Goal: Information Seeking & Learning: Learn about a topic

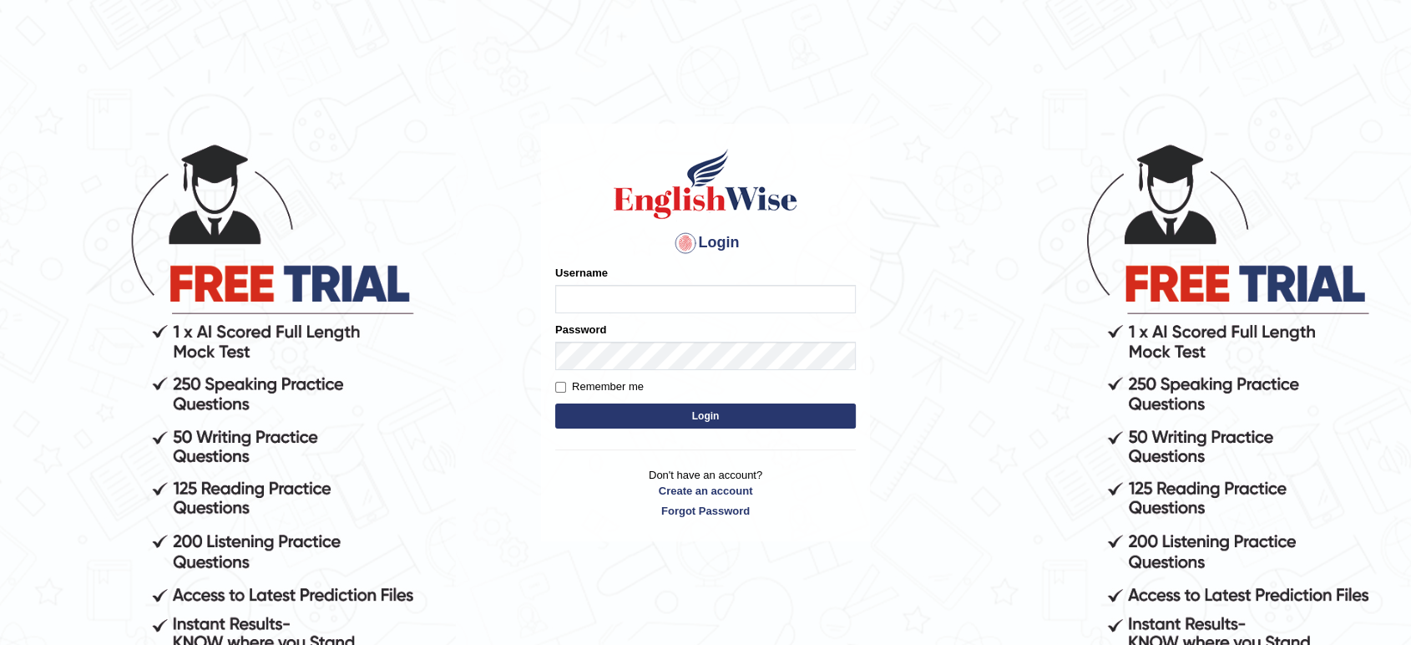
type input "tahseen"
click at [668, 419] on button "Login" at bounding box center [705, 415] width 301 height 25
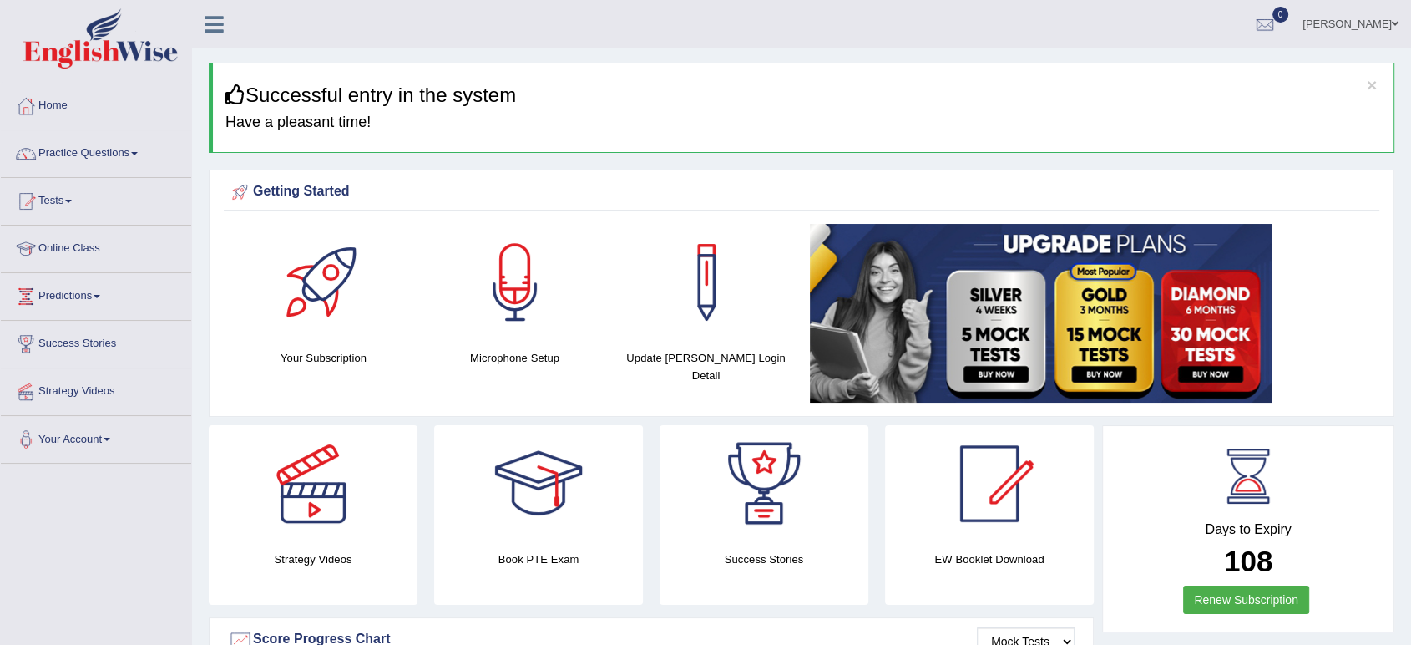
click at [137, 150] on link "Practice Questions" at bounding box center [96, 151] width 190 height 42
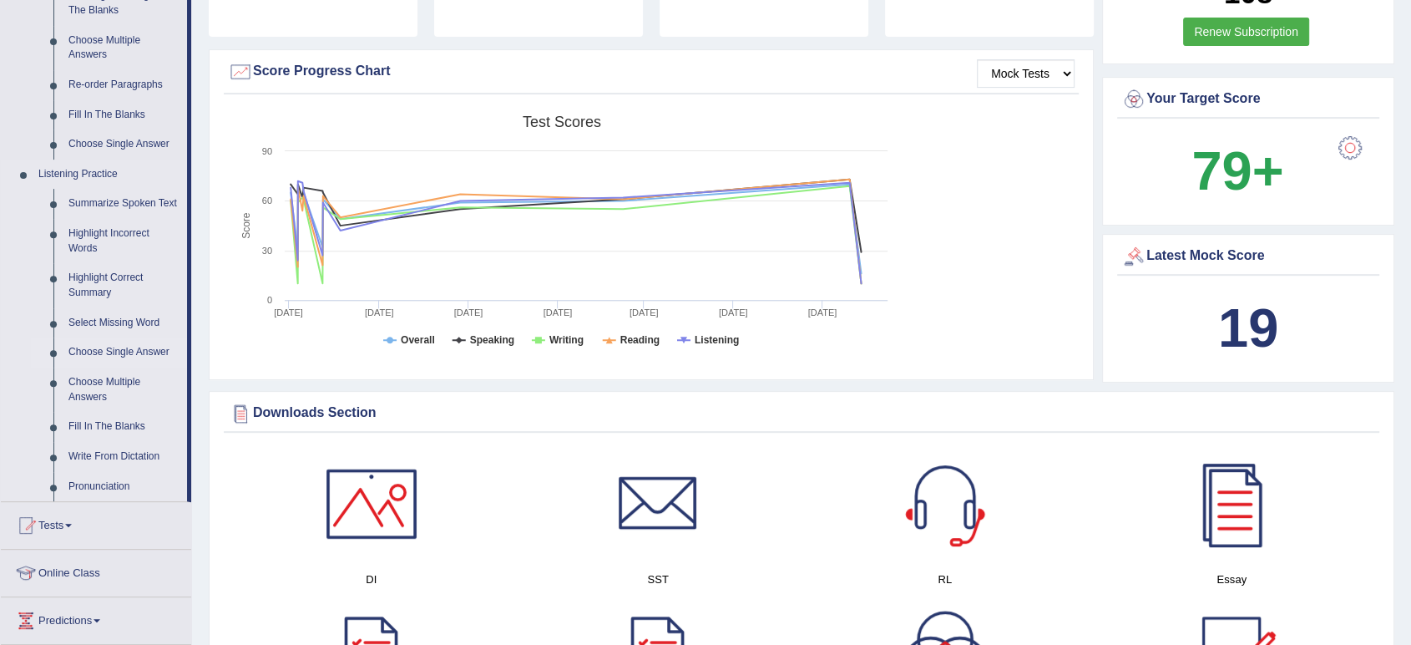
scroll to position [563, 0]
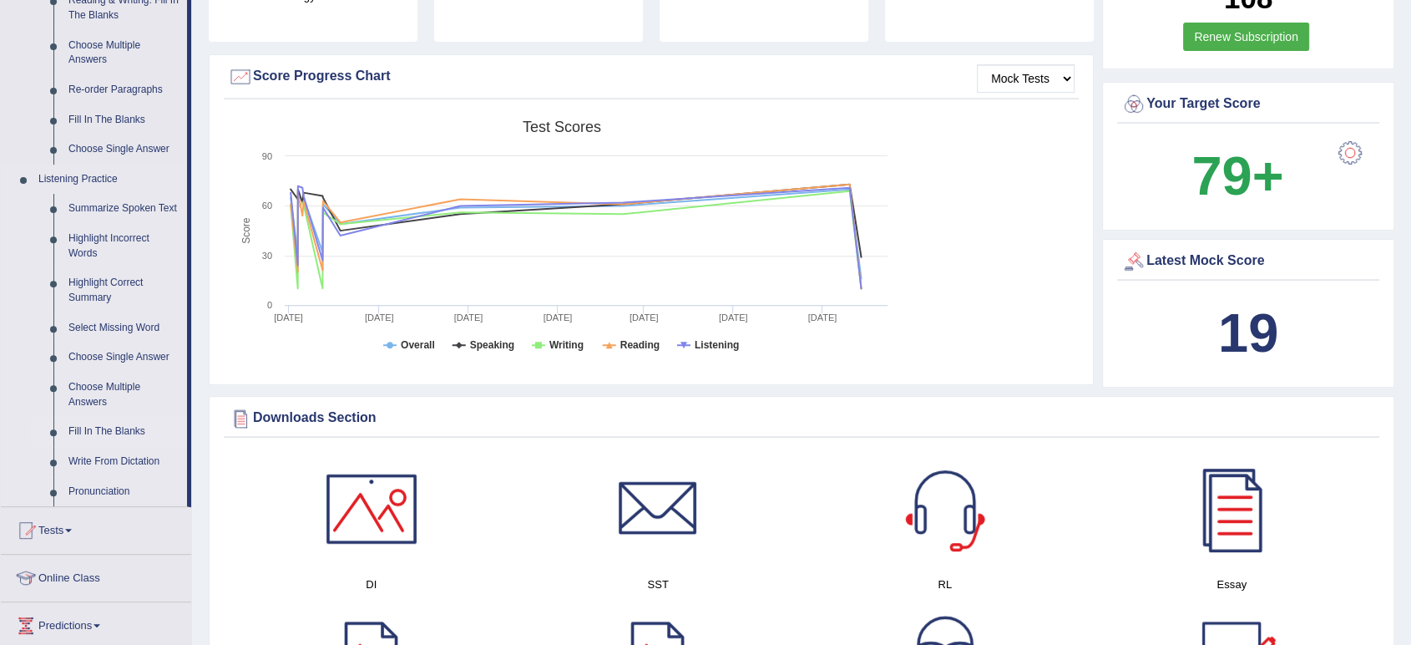
click at [118, 430] on link "Fill In The Blanks" at bounding box center [124, 432] width 126 height 30
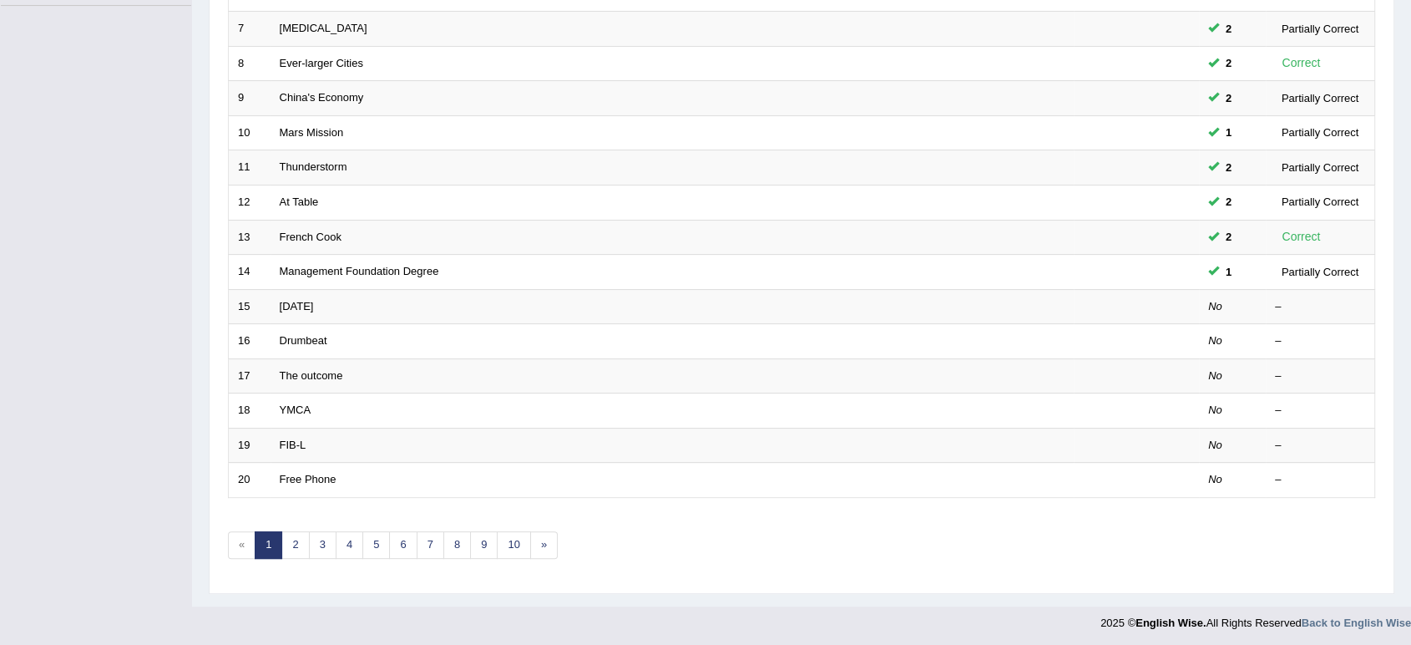
scroll to position [458, 0]
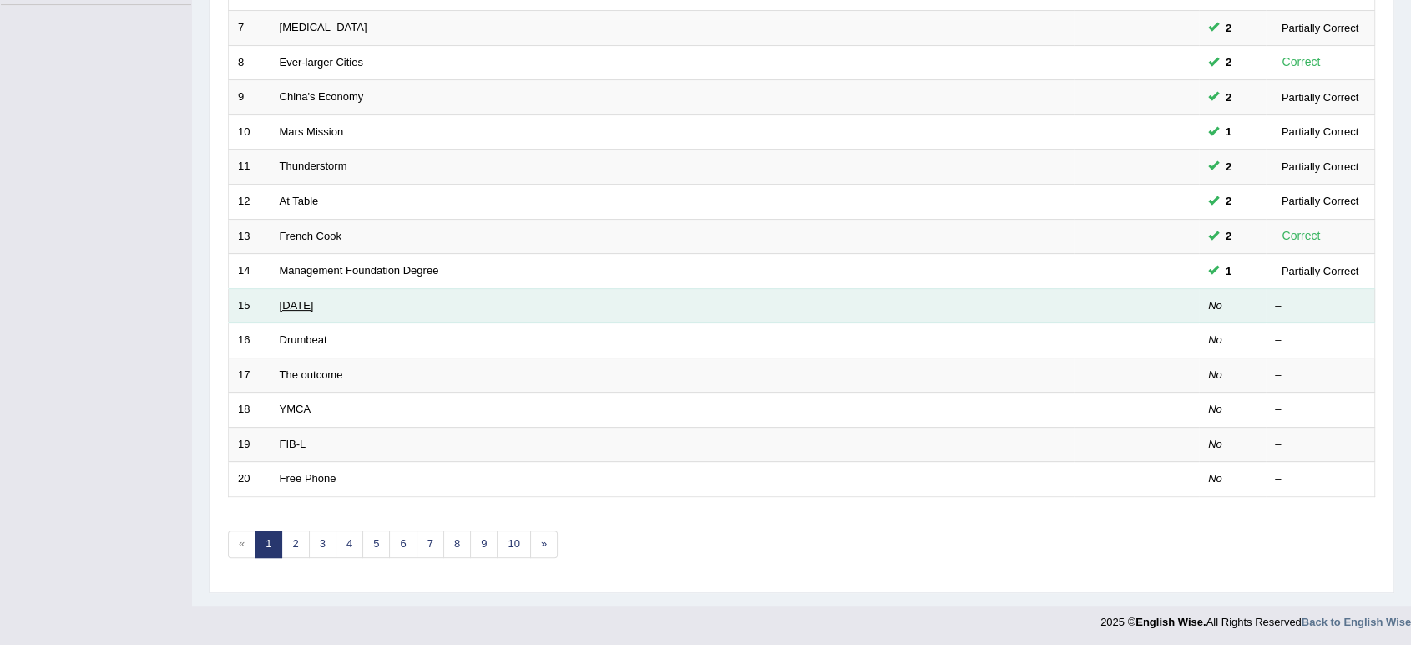
click at [314, 306] on link "Valentine's Day" at bounding box center [297, 305] width 34 height 13
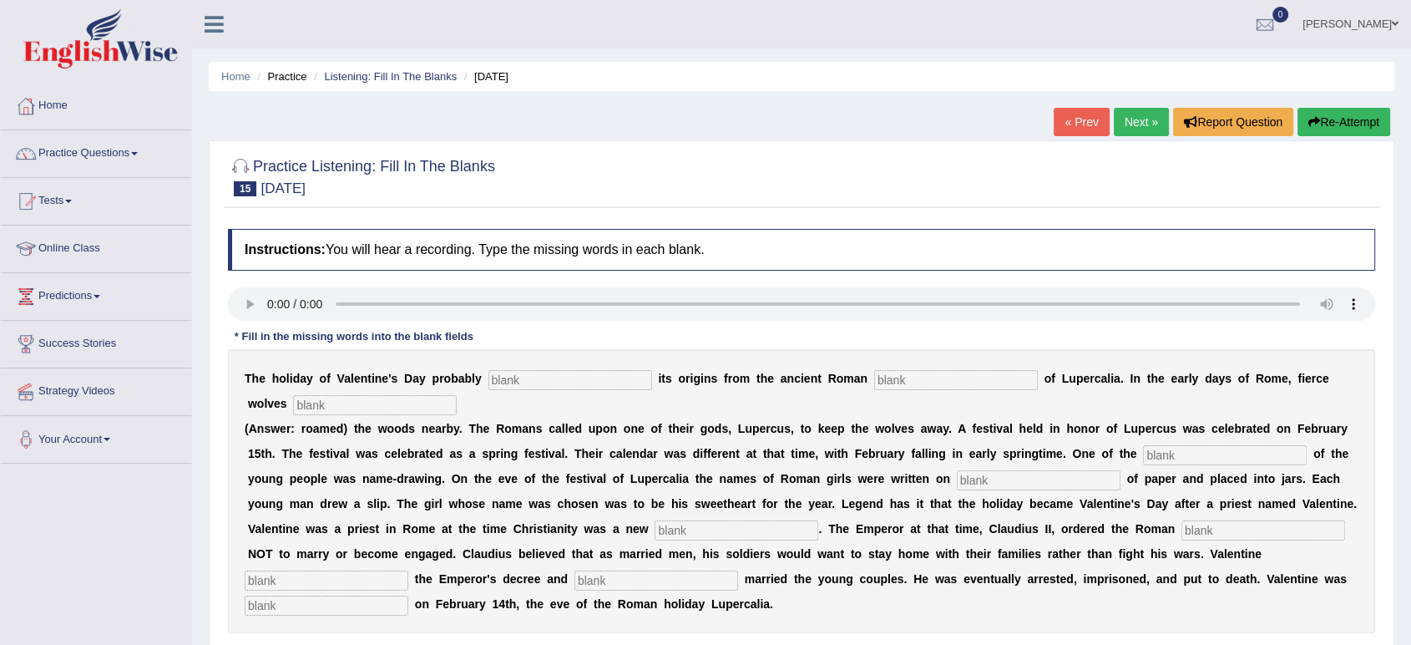
click at [529, 385] on input "text" at bounding box center [571, 380] width 164 height 20
type input "drived"
click at [897, 382] on input "text" at bounding box center [956, 380] width 164 height 20
type input "feeds"
click at [552, 385] on input "drived" at bounding box center [571, 380] width 164 height 20
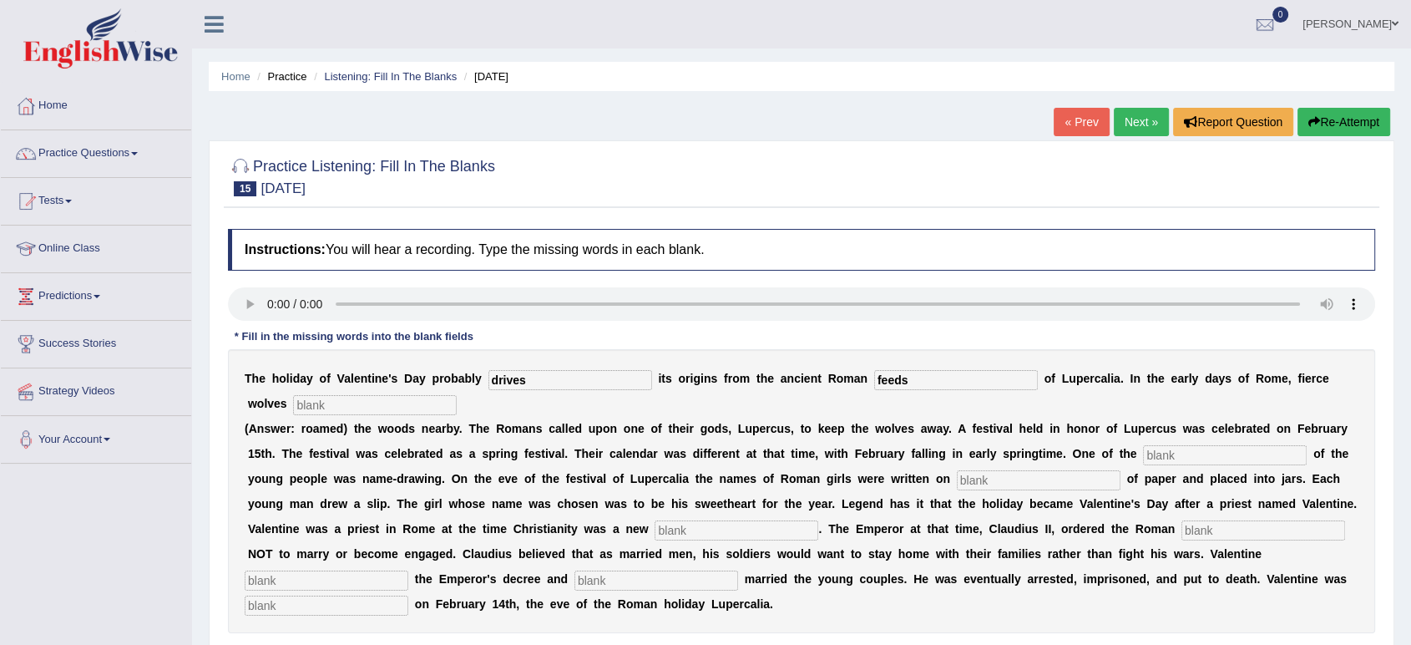
type input "drives"
click at [333, 404] on input "text" at bounding box center [375, 405] width 164 height 20
type input "rounds"
click at [1135, 461] on div "T h e h o l i d a y o f V a l e n t i n e ' s D a y p r o b a b l y drives i t …" at bounding box center [801, 491] width 1147 height 284
click at [1153, 458] on input "text" at bounding box center [1225, 455] width 164 height 20
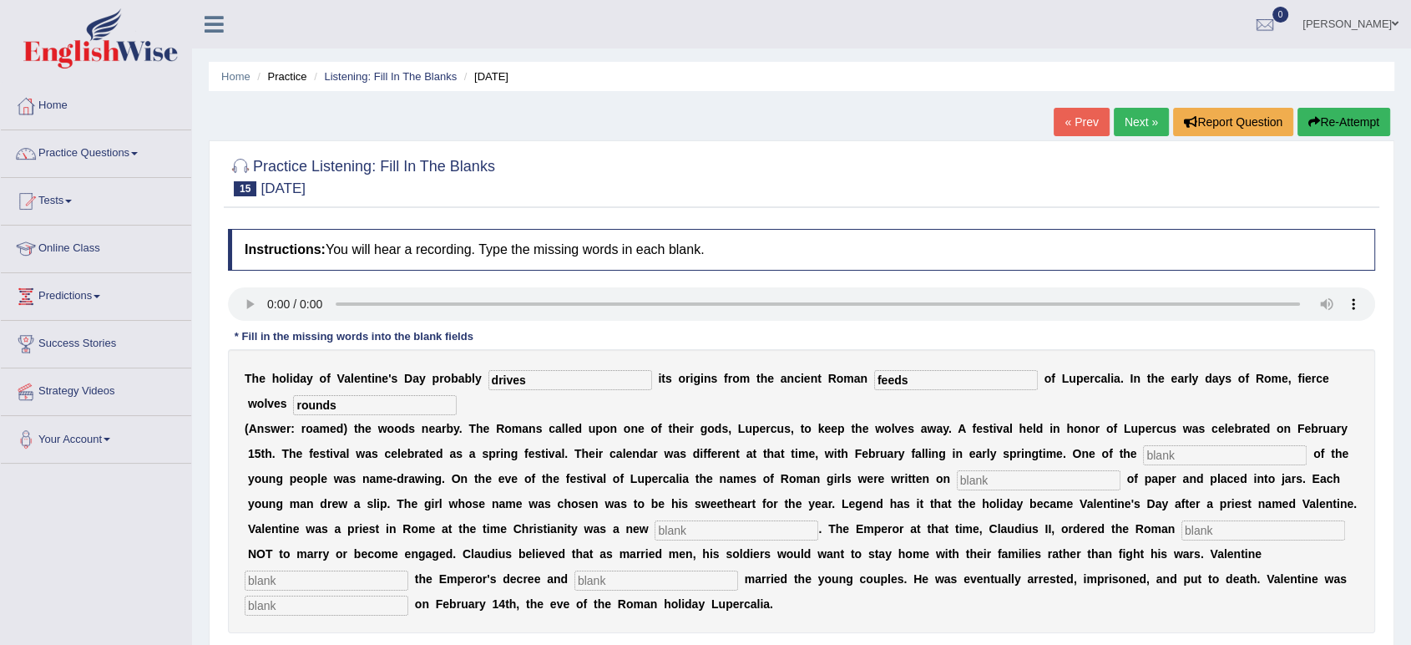
click at [462, 331] on div "* Fill in the missing words into the blank fields" at bounding box center [354, 337] width 252 height 16
click at [1188, 452] on input "text" at bounding box center [1225, 455] width 164 height 20
click at [1167, 453] on input "coustom" at bounding box center [1225, 455] width 164 height 20
type input "costom"
click at [977, 479] on input "text" at bounding box center [1039, 480] width 164 height 20
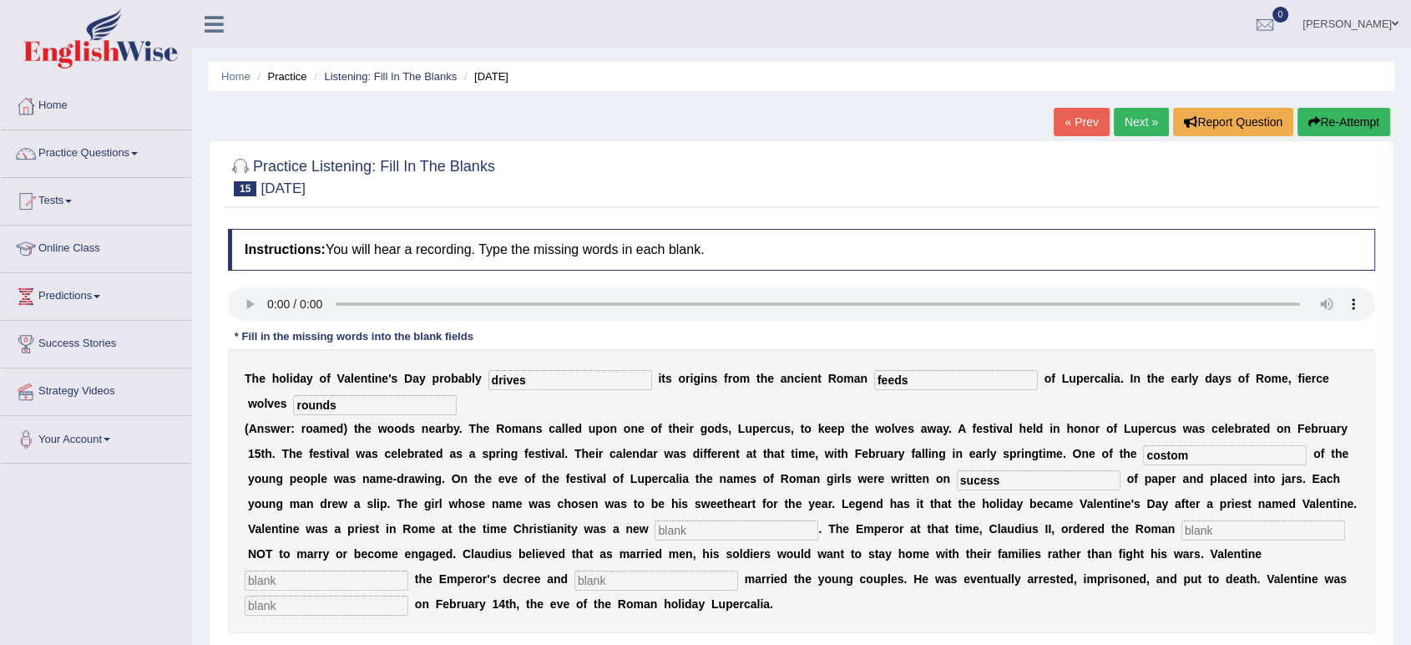
type input "sucess"
click at [670, 519] on div "T h e h o l i d a y o f V a l e n t i n e ' s D a y p r o b a b l y drives i t …" at bounding box center [801, 491] width 1147 height 284
click at [670, 520] on input "text" at bounding box center [737, 530] width 164 height 20
type input "religion"
click at [359, 570] on input "text" at bounding box center [327, 580] width 164 height 20
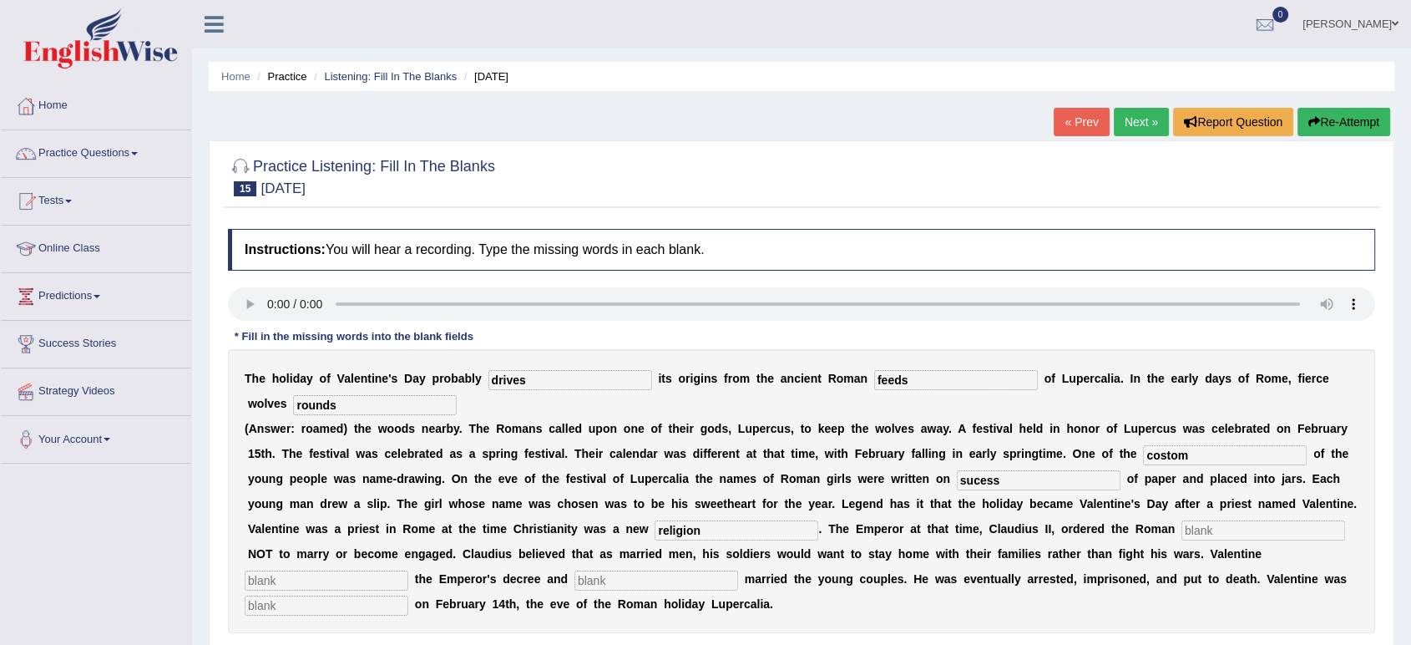
click at [1228, 529] on input "text" at bounding box center [1264, 530] width 164 height 20
type input "soldiers"
click at [352, 579] on input "text" at bounding box center [327, 580] width 164 height 20
type input "fight"
click at [627, 580] on input "text" at bounding box center [657, 580] width 164 height 20
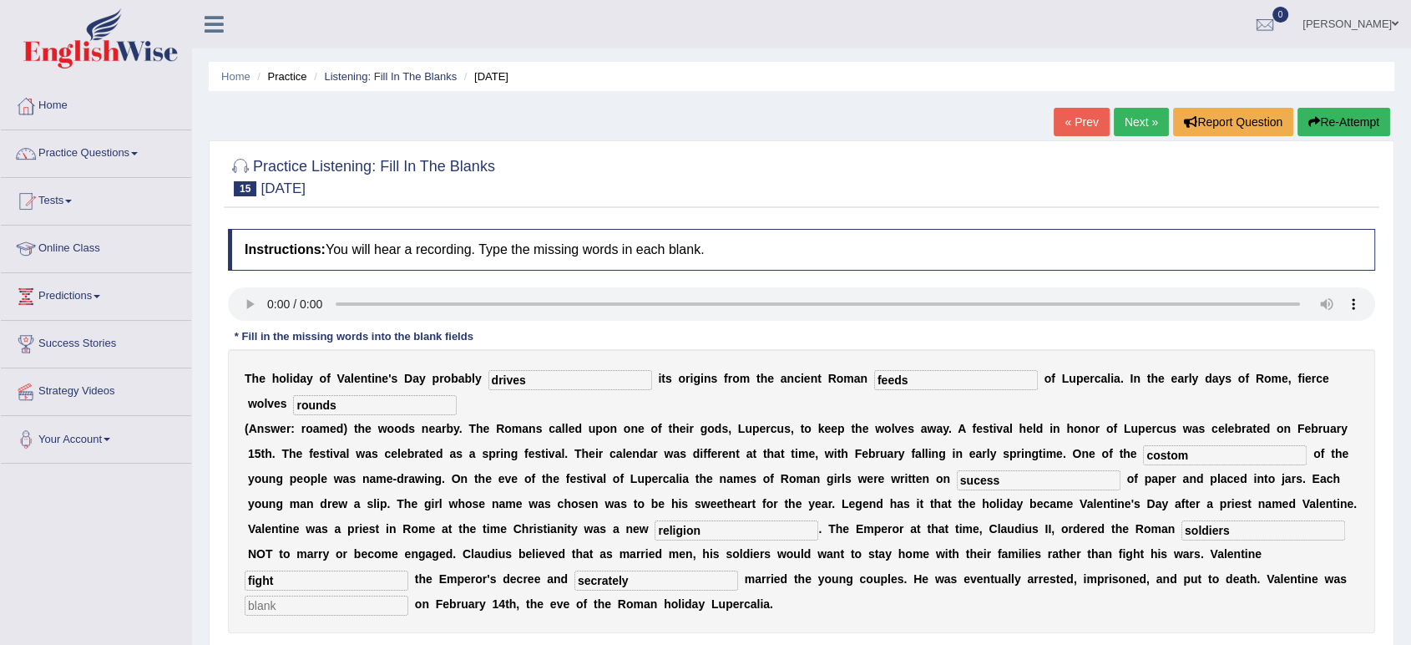
type input "secrately"
click at [347, 610] on input "text" at bounding box center [327, 605] width 164 height 20
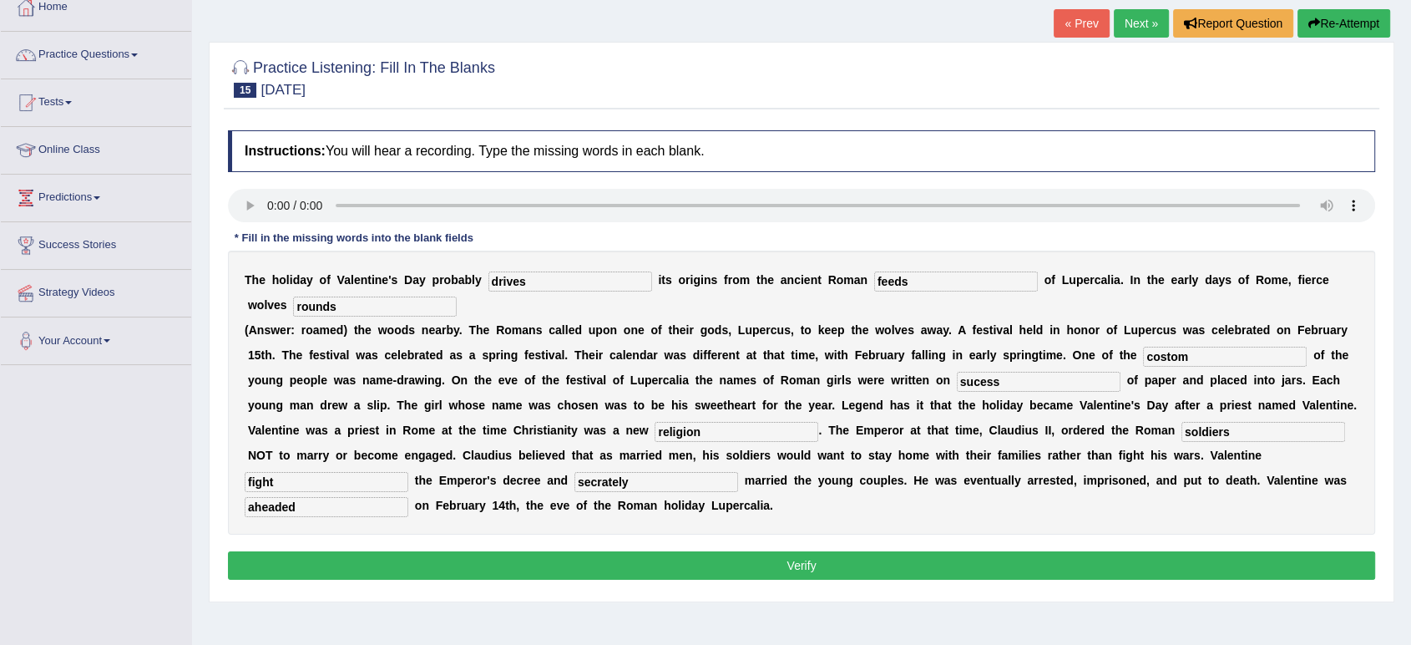
scroll to position [100, 0]
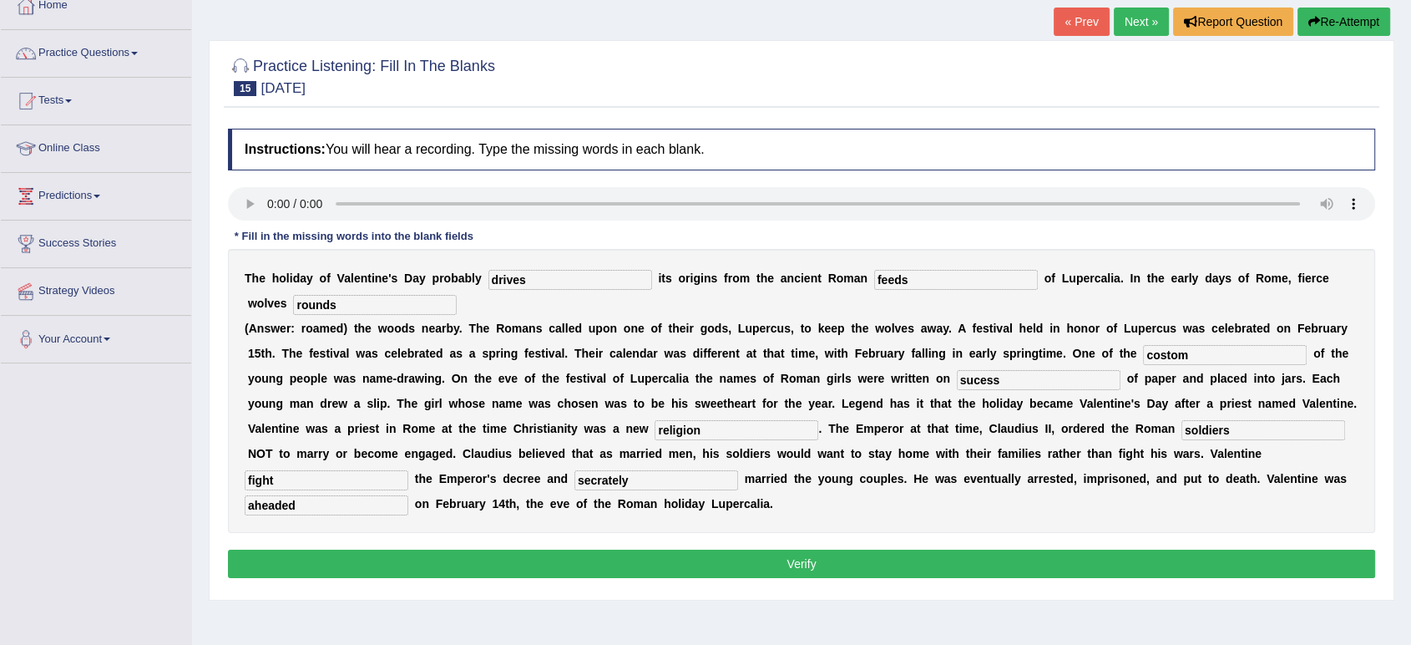
type input "aheaded"
click at [738, 560] on button "Verify" at bounding box center [801, 564] width 1147 height 28
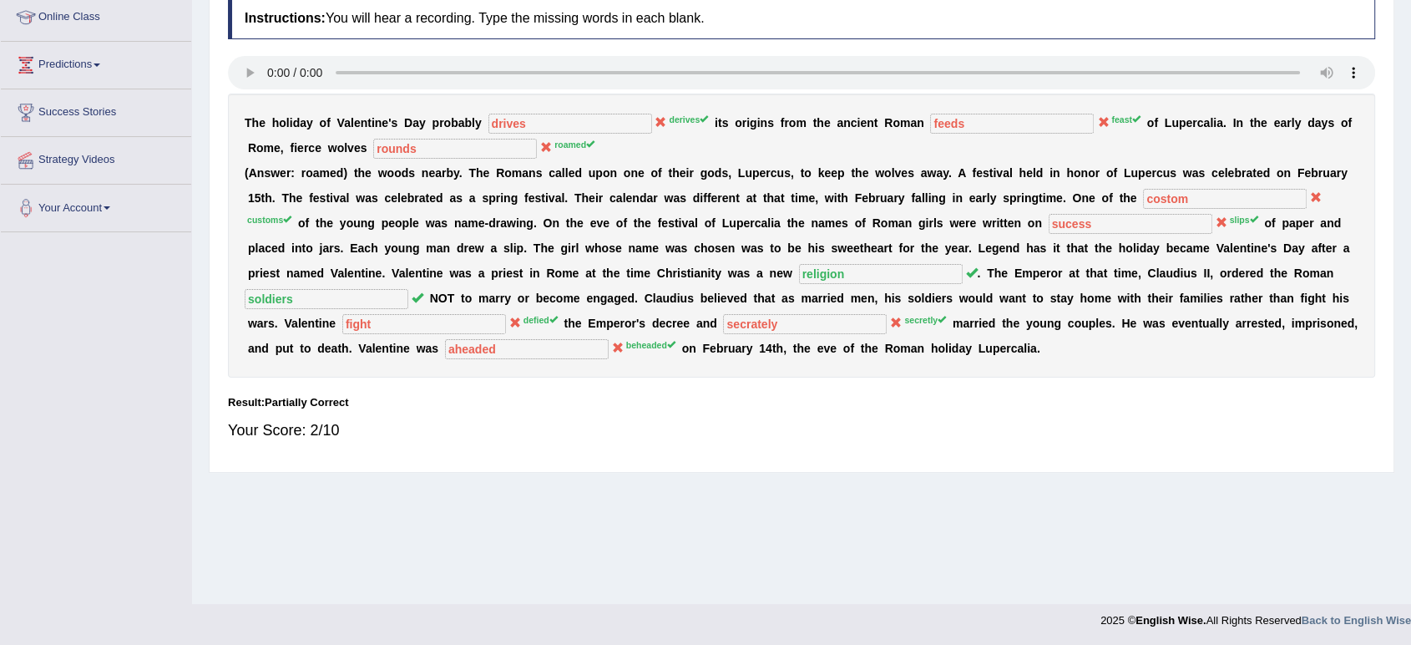
scroll to position [0, 0]
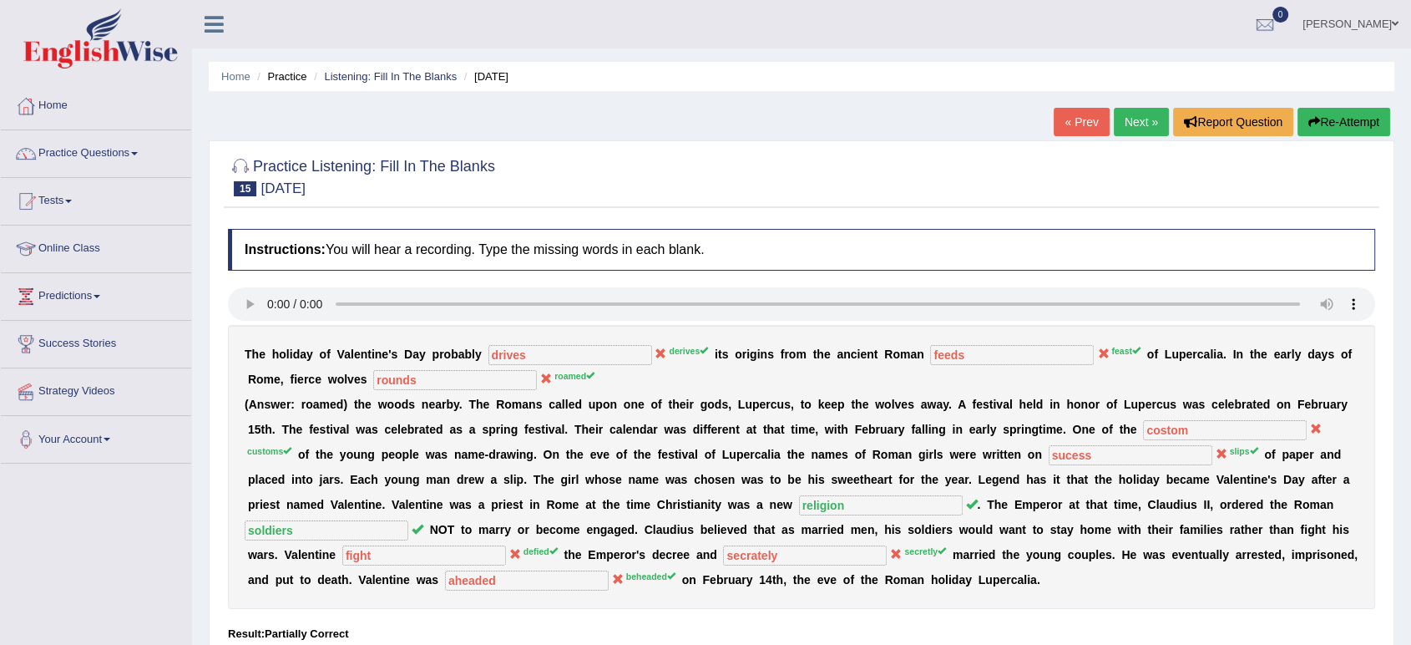
click at [1362, 123] on button "Re-Attempt" at bounding box center [1344, 122] width 93 height 28
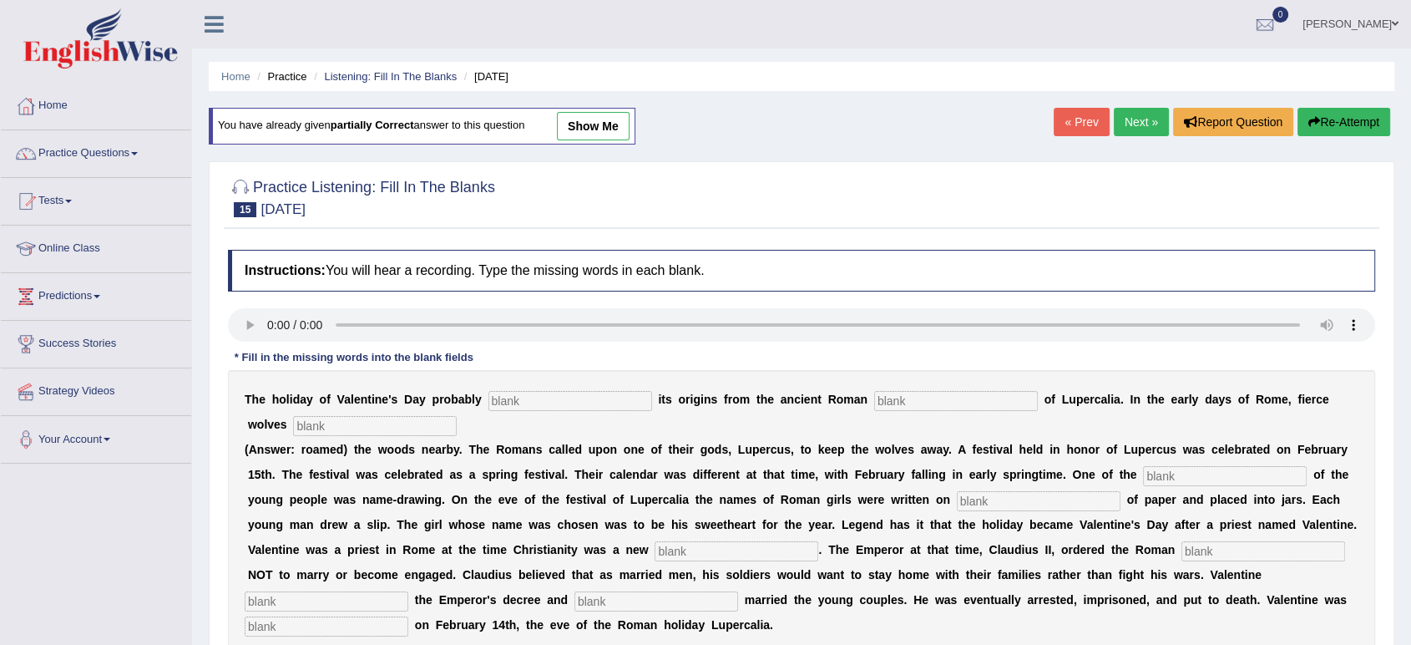
click at [535, 396] on input "text" at bounding box center [571, 401] width 164 height 20
type input "derives"
drag, startPoint x: 869, startPoint y: 405, endPoint x: 891, endPoint y: 409, distance: 22.9
click at [891, 409] on div "T h e h o l i d a y o f V a l e n t i n e ' s D a y p r o b a b l y derives i t…" at bounding box center [801, 512] width 1147 height 284
click at [891, 409] on input "text" at bounding box center [956, 401] width 164 height 20
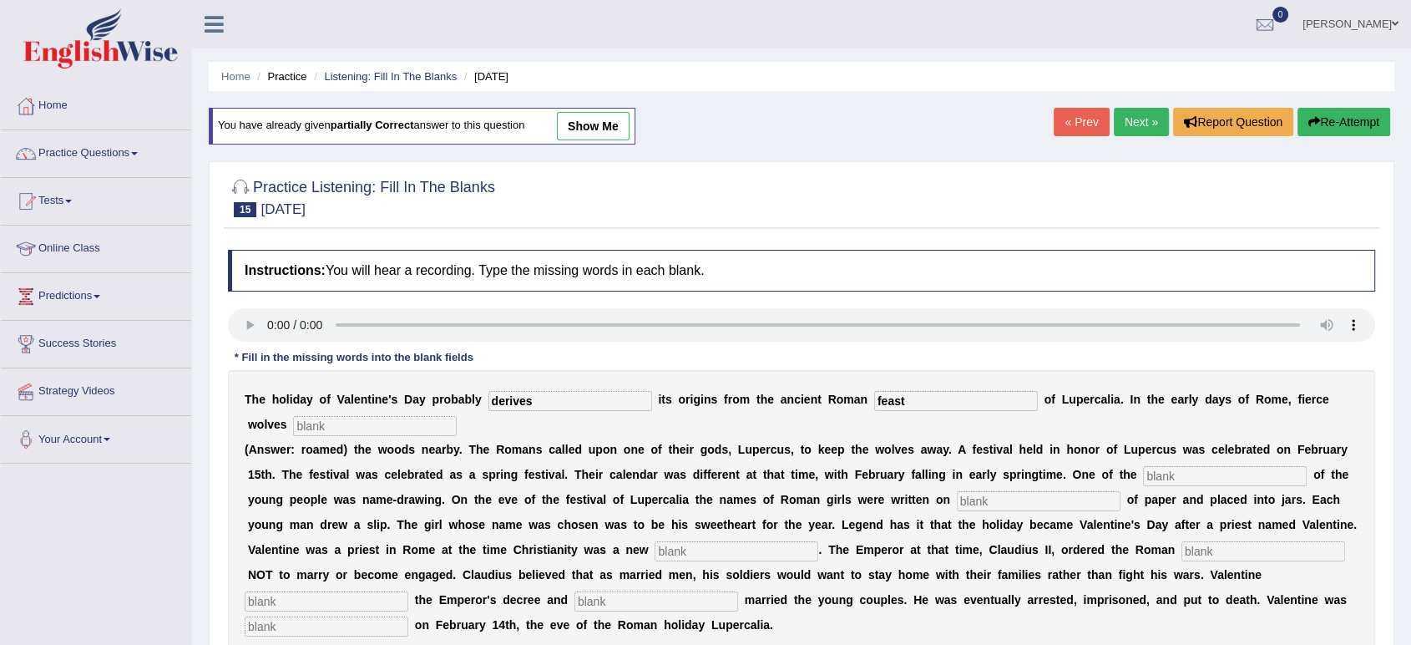
type input "feast"
click at [418, 420] on input "text" at bounding box center [375, 426] width 164 height 20
type input "roamed"
click at [1199, 476] on input "text" at bounding box center [1225, 476] width 164 height 20
type input "customs"
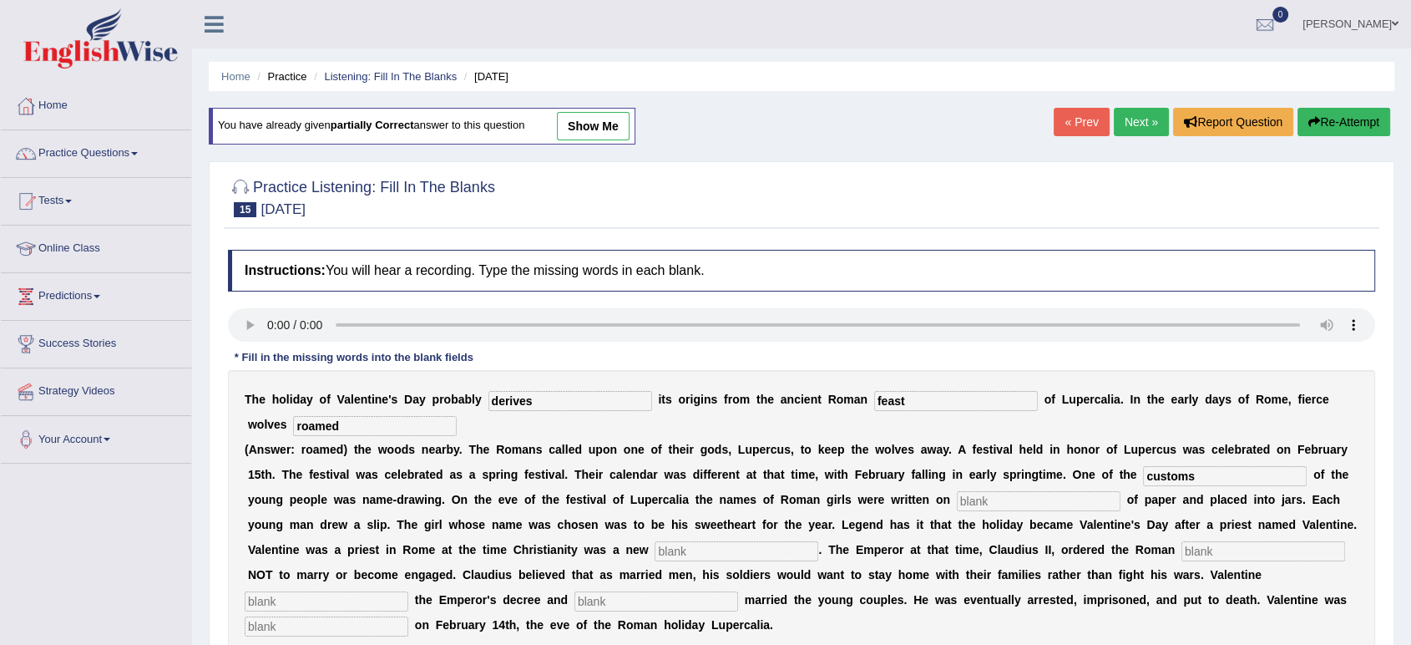
click at [985, 494] on input "text" at bounding box center [1039, 501] width 164 height 20
type input "slips"
click at [752, 553] on input "text" at bounding box center [737, 551] width 164 height 20
type input "religion"
click at [1279, 546] on input "text" at bounding box center [1264, 551] width 164 height 20
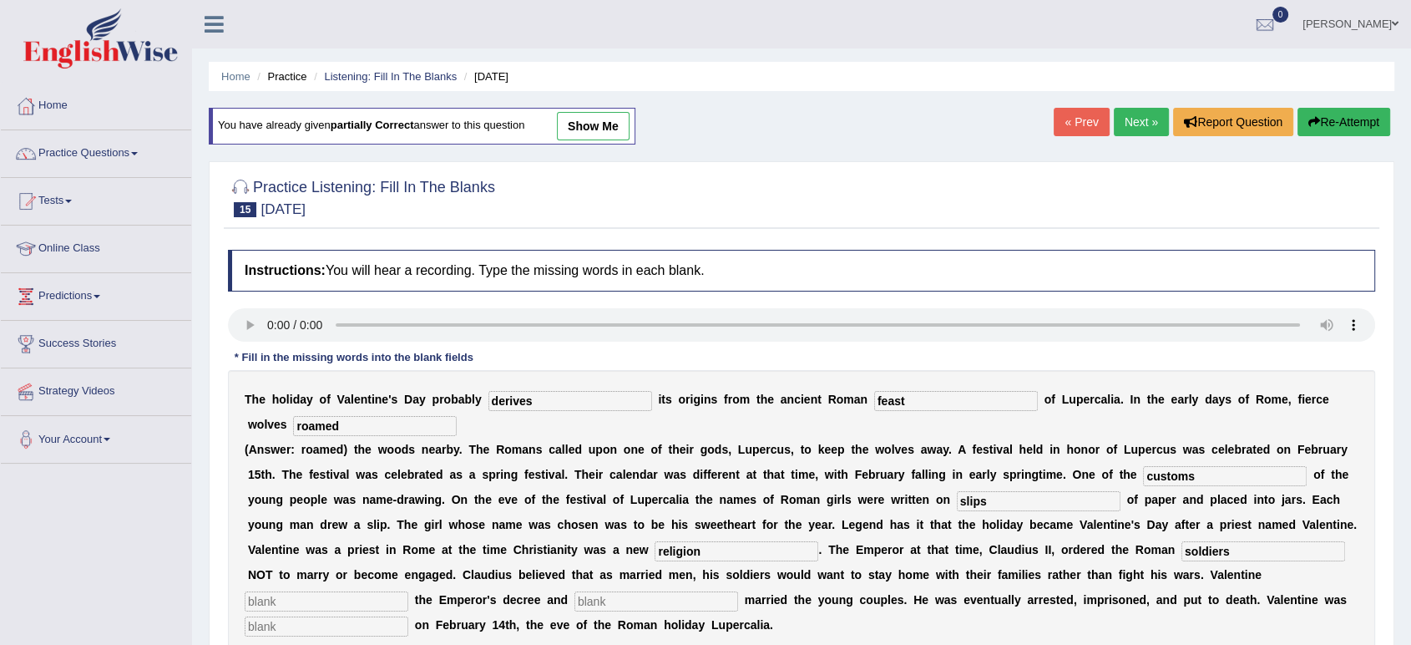
type input "soldiers"
click at [309, 600] on input "text" at bounding box center [327, 601] width 164 height 20
type input "defied"
click at [666, 605] on input "text" at bounding box center [657, 601] width 164 height 20
type input "secretly"
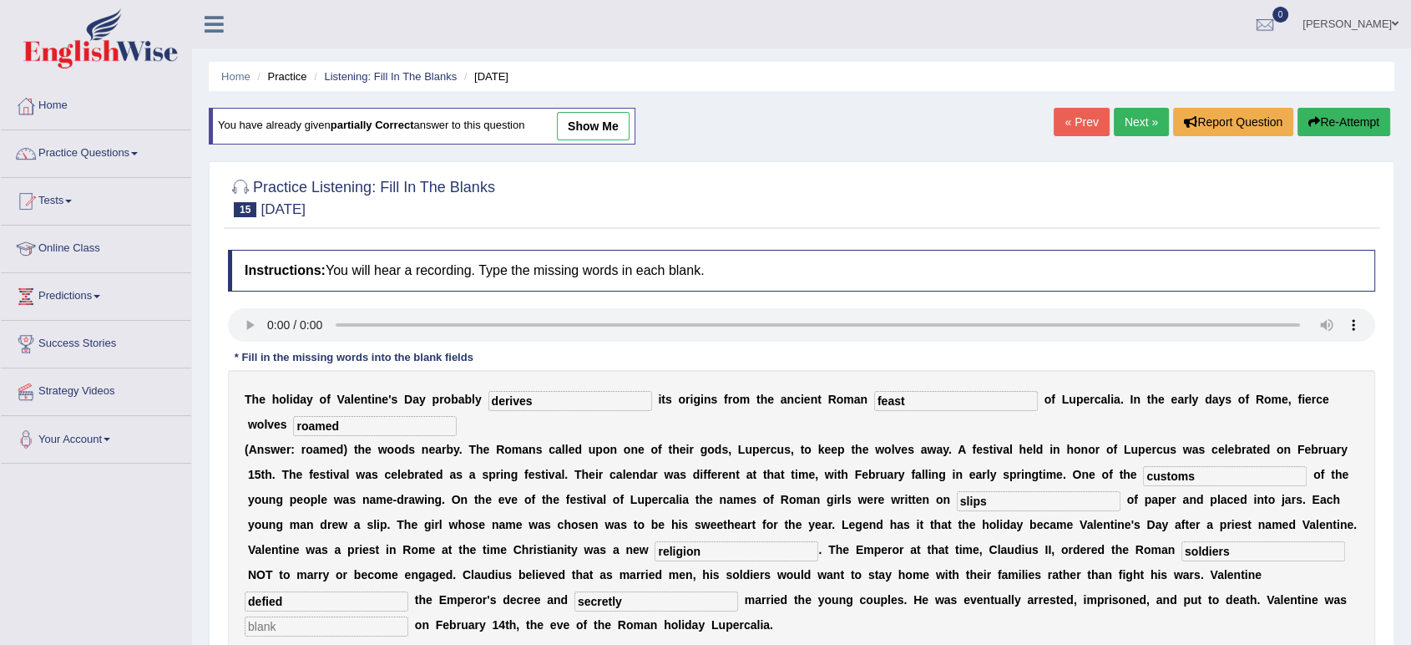
click at [377, 624] on input "text" at bounding box center [327, 626] width 164 height 20
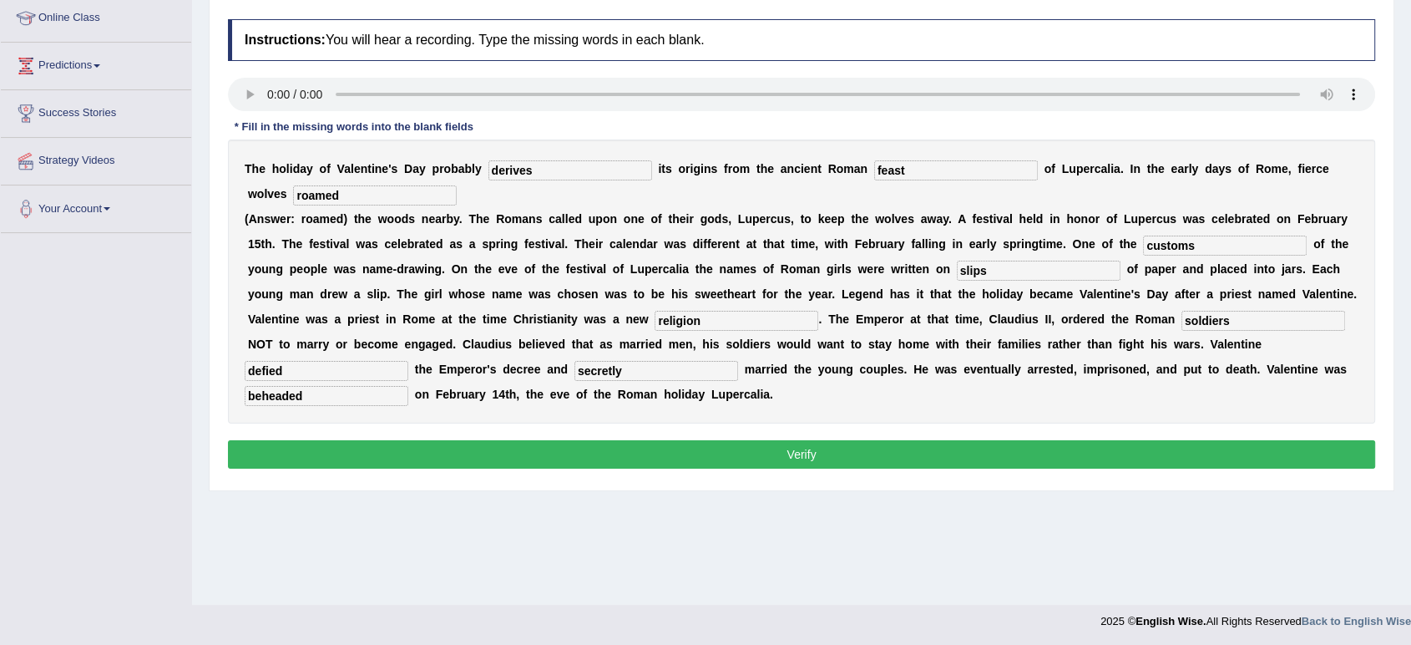
scroll to position [231, 0]
type input "beheaded"
click at [655, 462] on button "Verify" at bounding box center [801, 453] width 1147 height 28
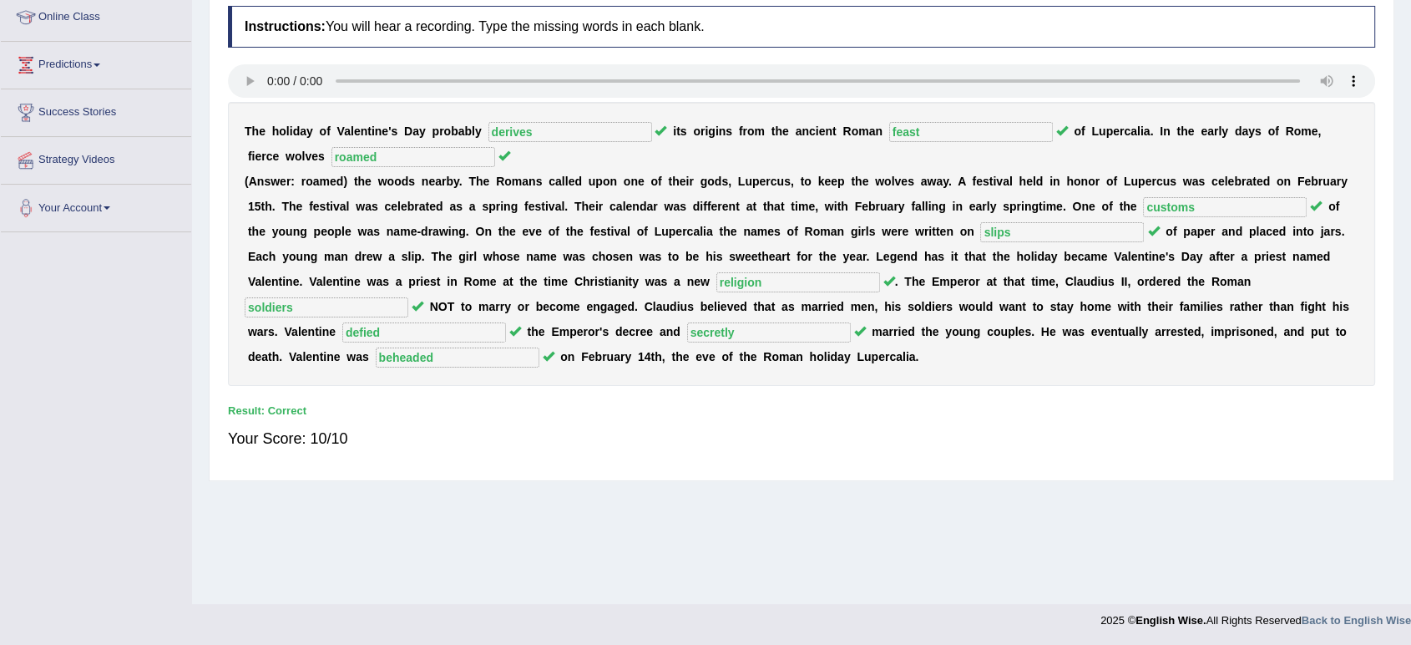
scroll to position [0, 0]
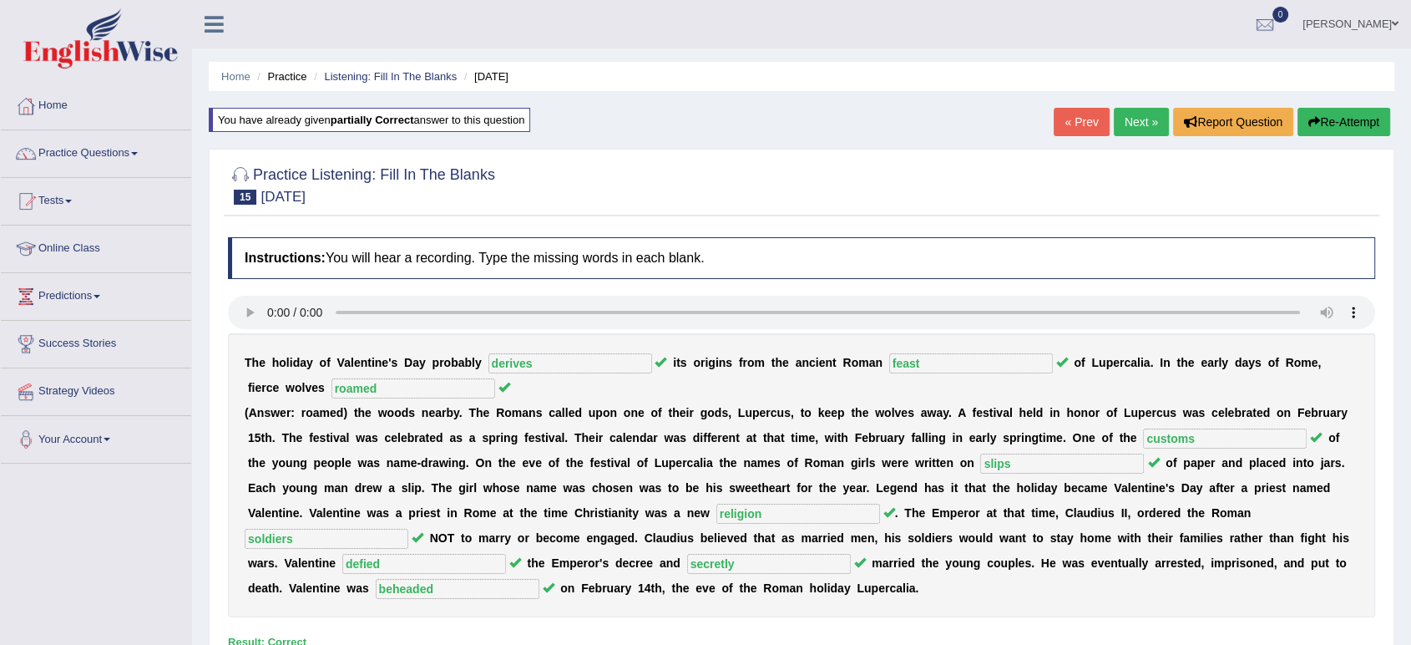
click at [1139, 119] on link "Next »" at bounding box center [1141, 122] width 55 height 28
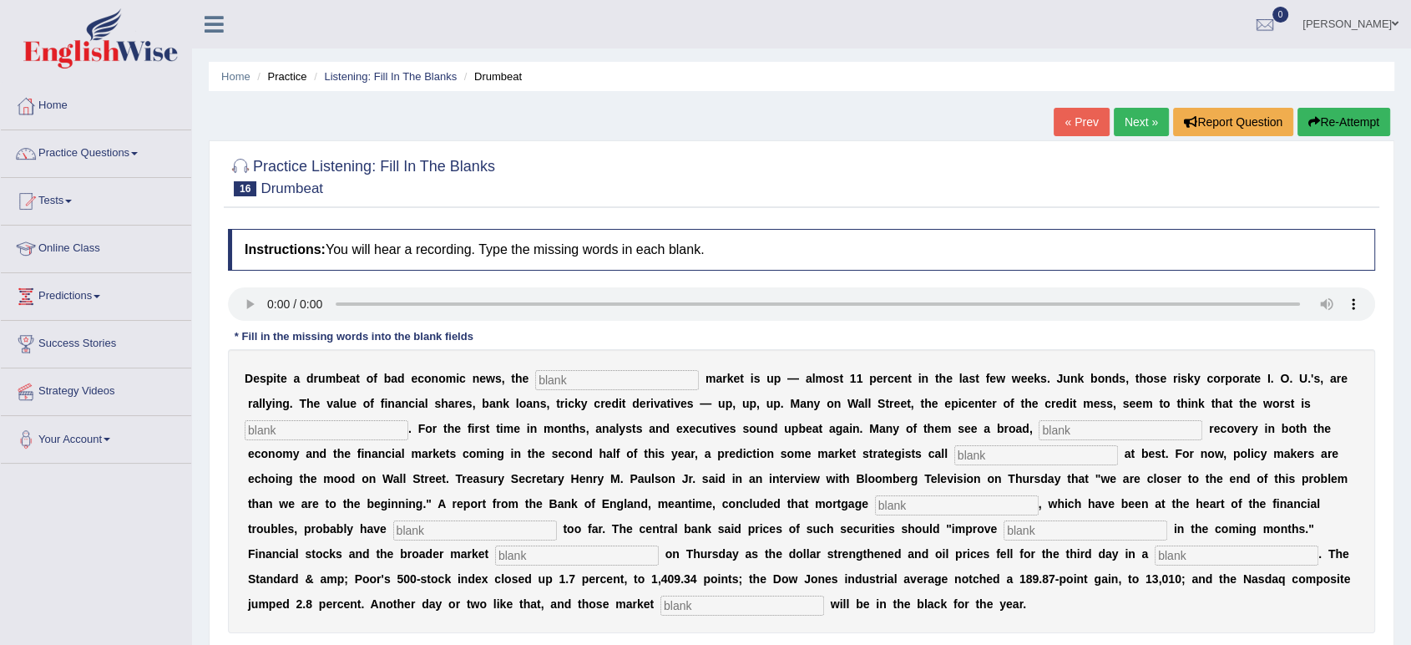
click at [572, 381] on input "text" at bounding box center [617, 380] width 164 height 20
type input "stock"
click at [366, 432] on input "text" at bounding box center [327, 430] width 164 height 20
click at [370, 431] on input "text" at bounding box center [327, 430] width 164 height 20
type input "over"
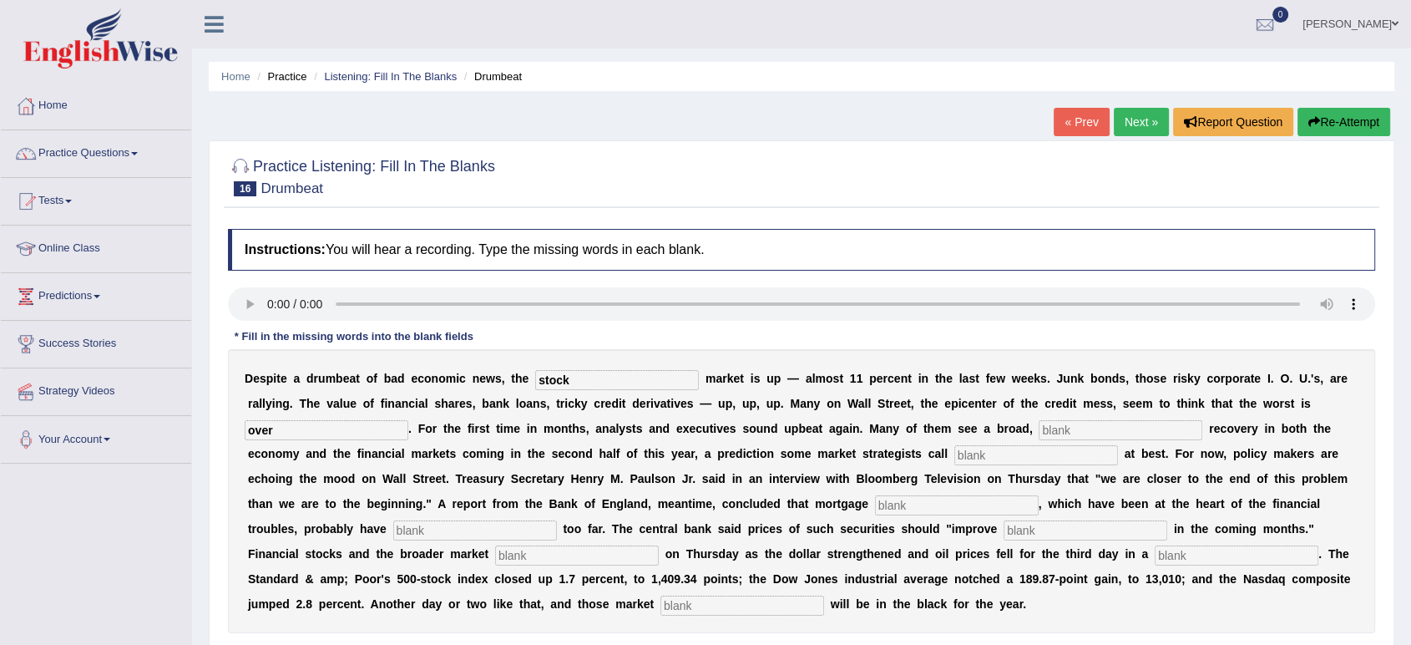
click at [1102, 427] on input "text" at bounding box center [1121, 430] width 164 height 20
type input "sustain"
click at [976, 458] on input "text" at bounding box center [1037, 455] width 164 height 20
type input "hopeful"
click at [964, 496] on input "text" at bounding box center [957, 505] width 164 height 20
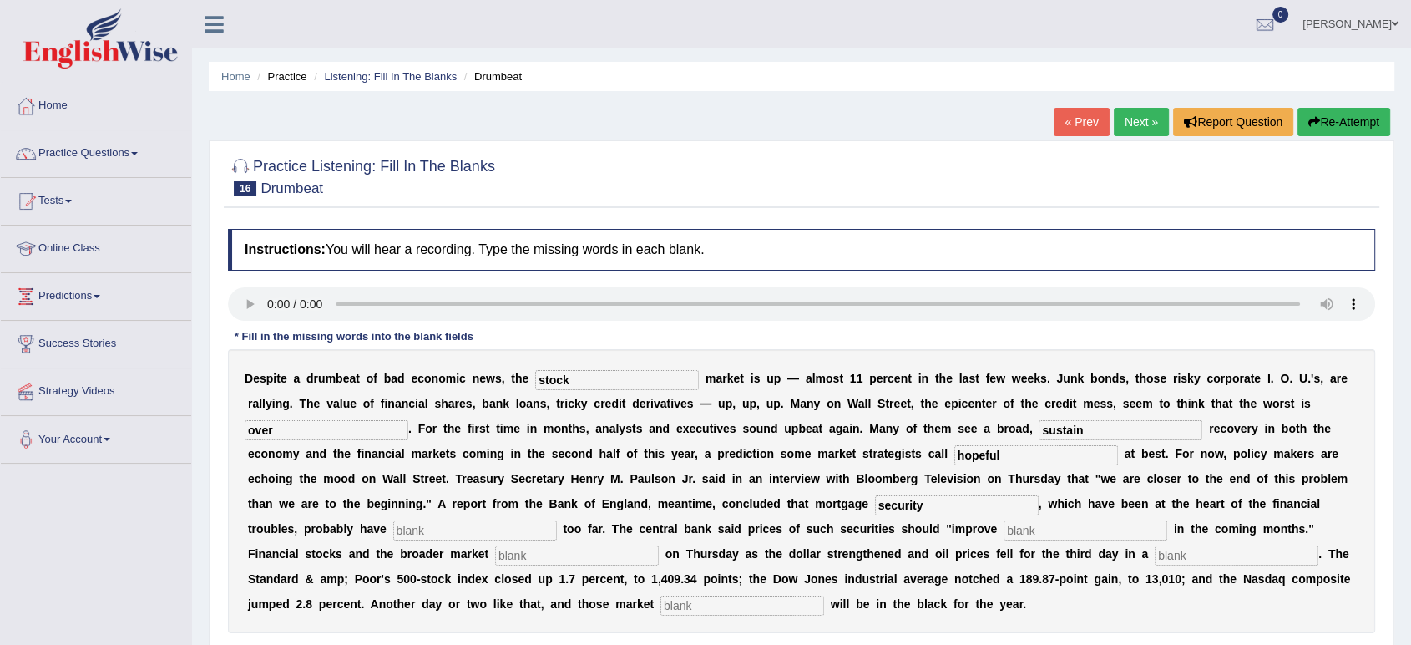
click at [495, 544] on div "D e s p i t e a d r u m b e a t o f b a d e c o n o m i c n e w s , t h e stock…" at bounding box center [801, 491] width 1147 height 284
click at [489, 534] on input "text" at bounding box center [475, 530] width 164 height 20
click at [939, 501] on input "security" at bounding box center [957, 505] width 164 height 20
type input "securities"
click at [432, 525] on input "text" at bounding box center [475, 530] width 164 height 20
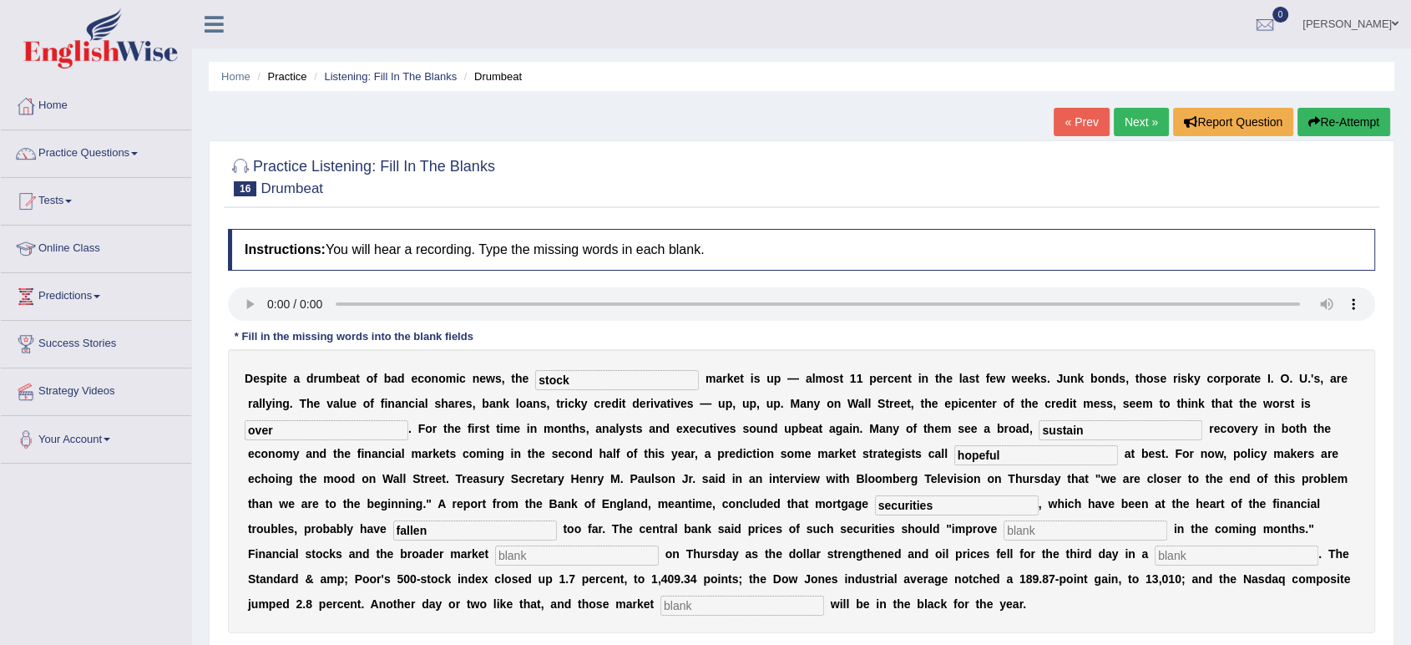
type input "fallen"
click at [1046, 531] on input "text" at bounding box center [1086, 530] width 164 height 20
type input "graudally"
click at [580, 560] on input "text" at bounding box center [577, 555] width 164 height 20
type input "search"
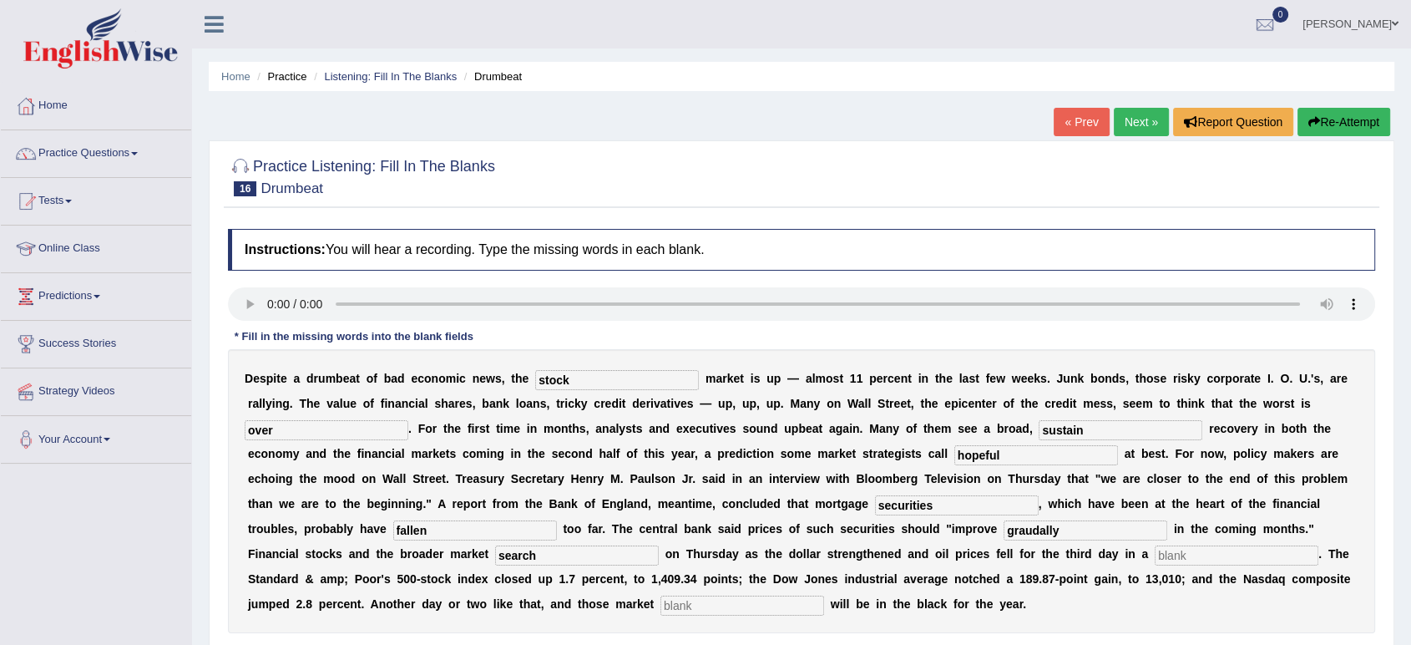
click at [1188, 549] on input "text" at bounding box center [1237, 555] width 164 height 20
type input "e"
type input "row"
drag, startPoint x: 727, startPoint y: 616, endPoint x: 723, endPoint y: 599, distance: 17.9
click at [723, 599] on div "D e s p i t e a d r u m b e a t o f b a d e c o n o m i c n e w s , t h e stock…" at bounding box center [801, 491] width 1147 height 284
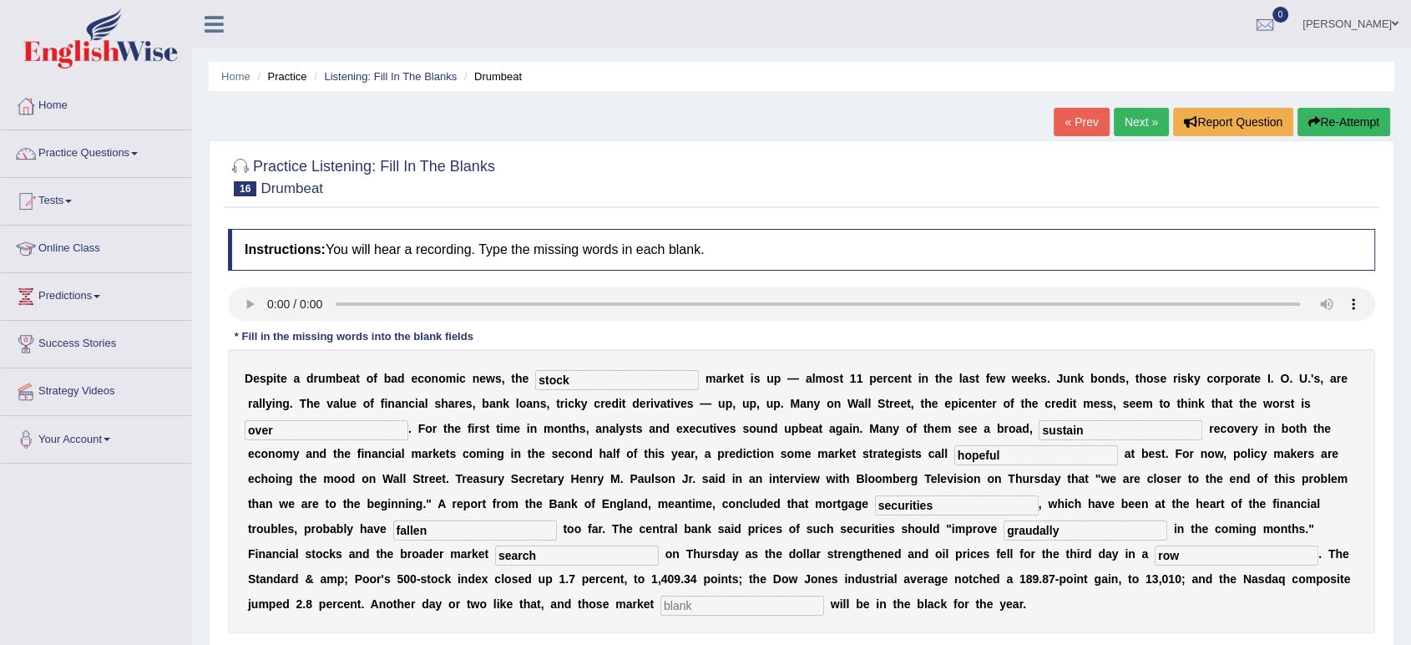
click at [723, 599] on input "text" at bounding box center [743, 605] width 164 height 20
type input "benchmark"
click at [1029, 529] on input "graudally" at bounding box center [1086, 530] width 164 height 20
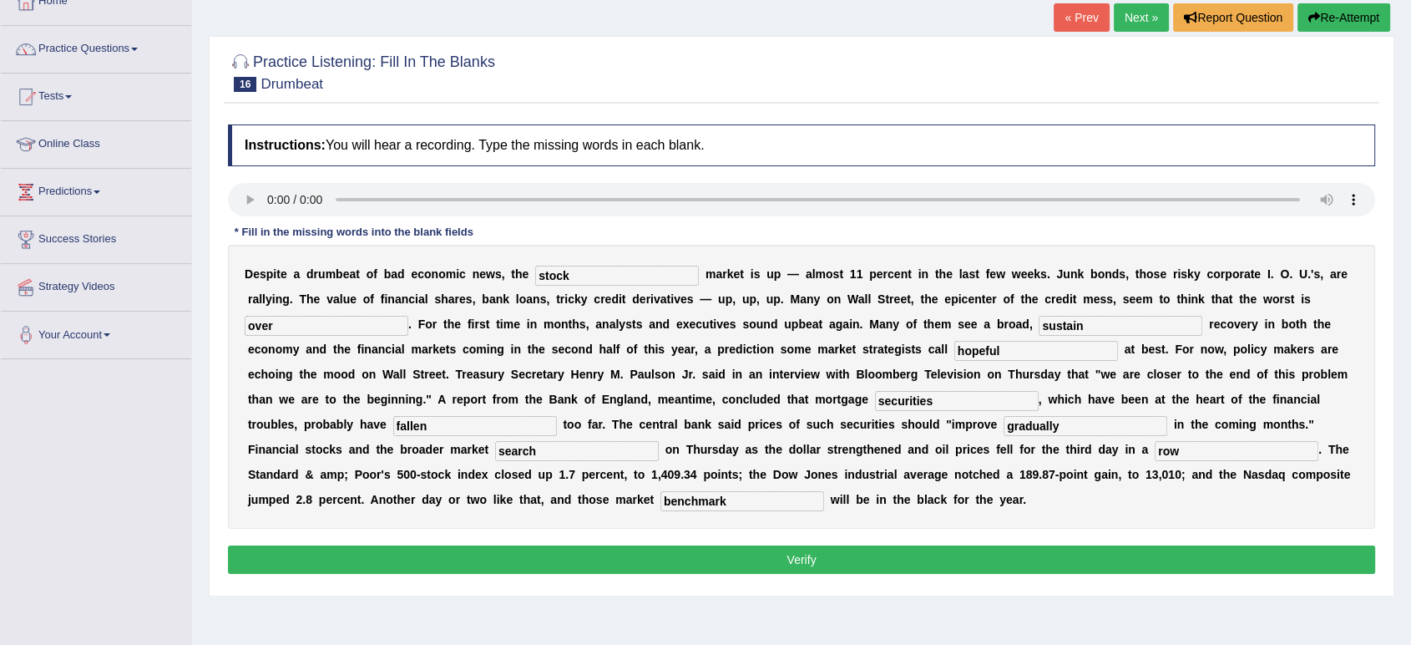
scroll to position [129, 0]
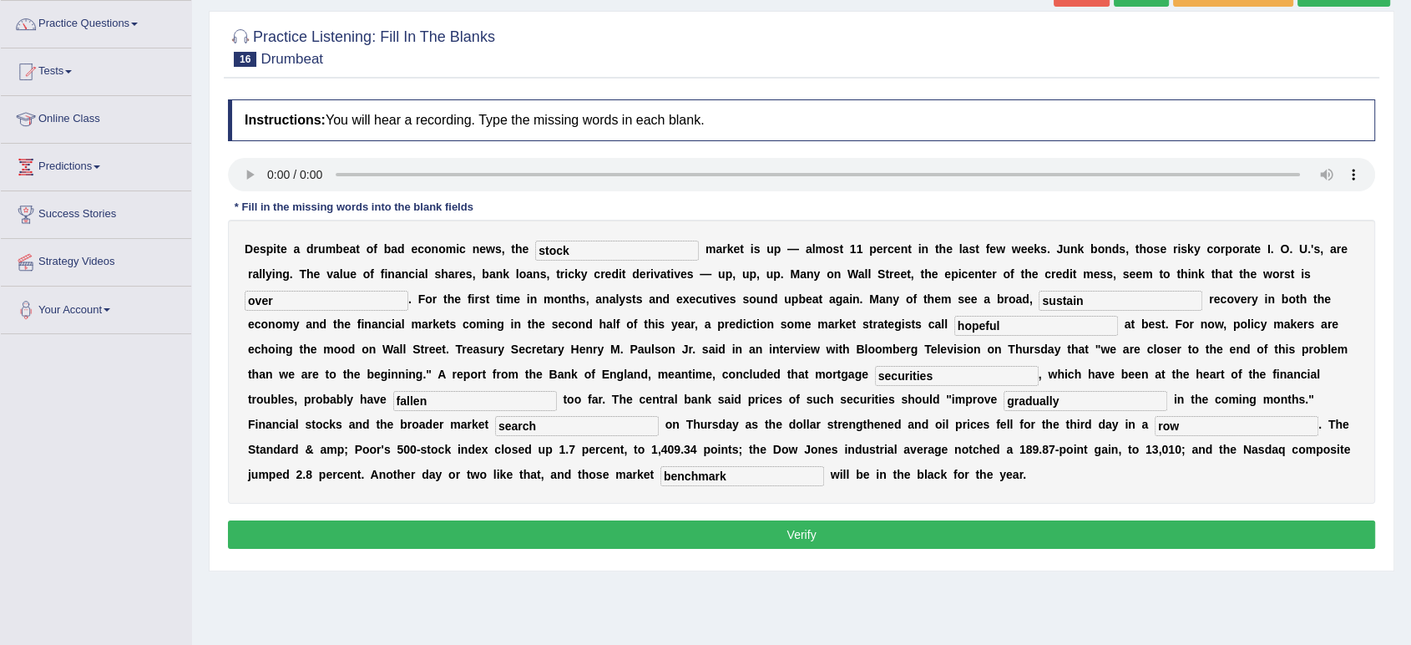
type input "gradually"
click at [873, 536] on button "Verify" at bounding box center [801, 534] width 1147 height 28
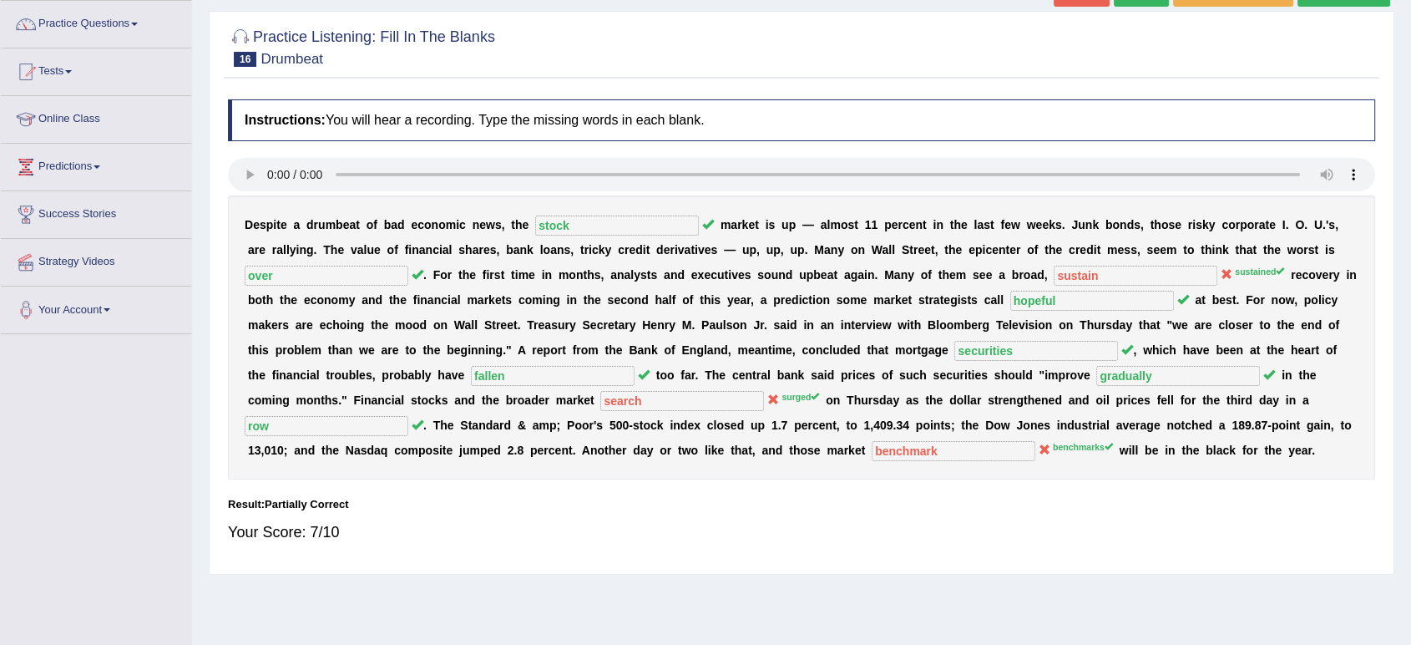
scroll to position [231, 0]
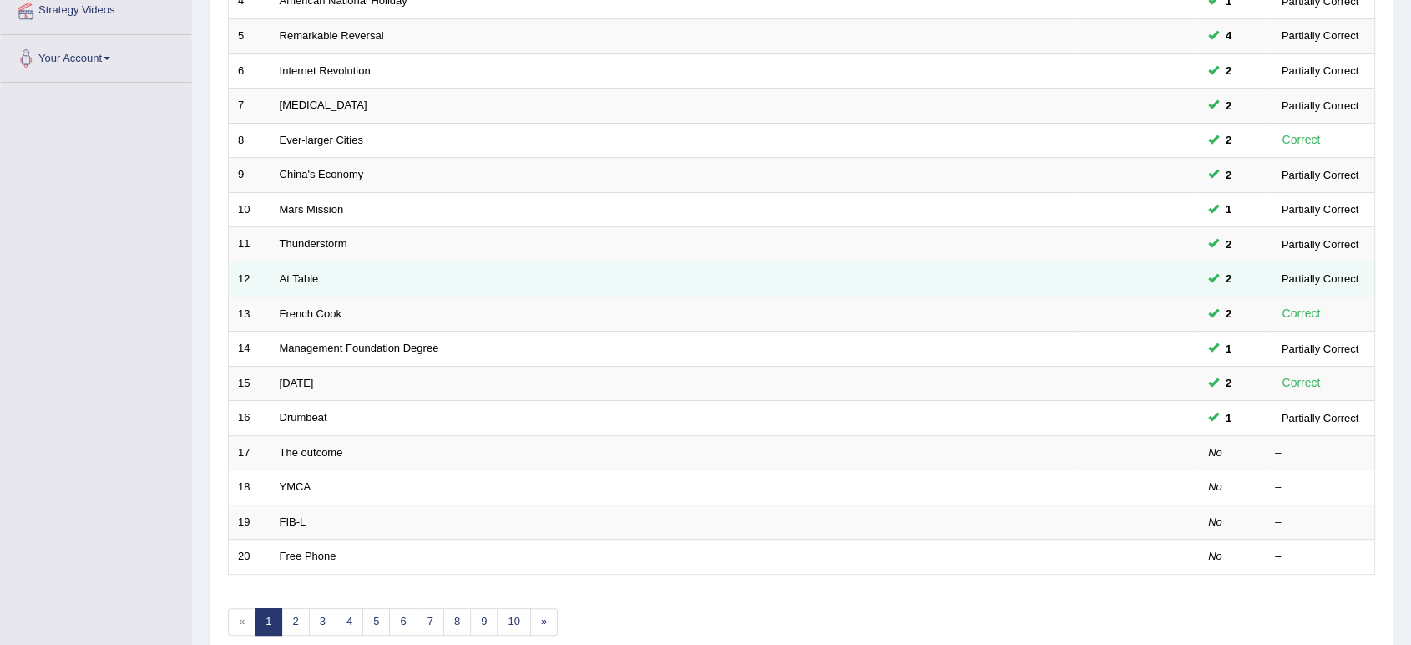
scroll to position [458, 0]
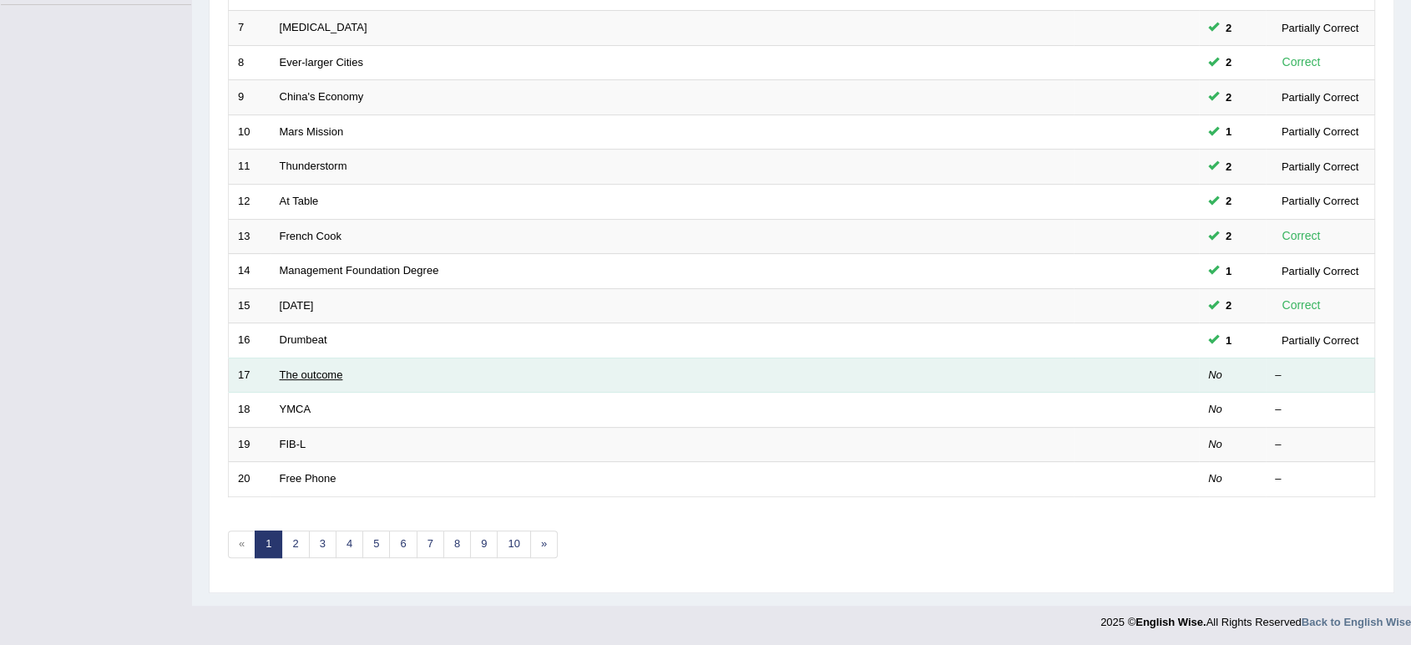
click at [342, 370] on link "The outcome" at bounding box center [311, 374] width 63 height 13
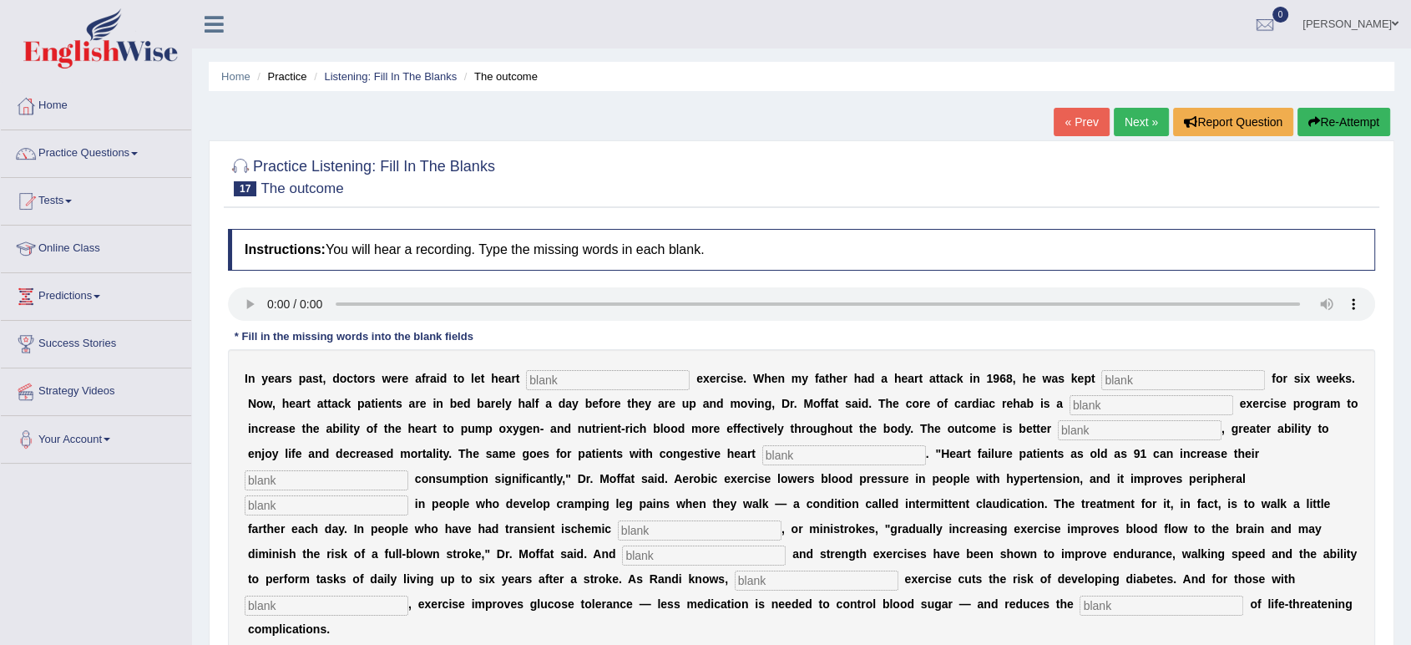
click at [624, 386] on input "text" at bounding box center [608, 380] width 164 height 20
type input "patients"
click at [1141, 375] on input "text" at bounding box center [1184, 380] width 164 height 20
type input "suddentary"
drag, startPoint x: 1091, startPoint y: 387, endPoint x: 1091, endPoint y: 406, distance: 19.2
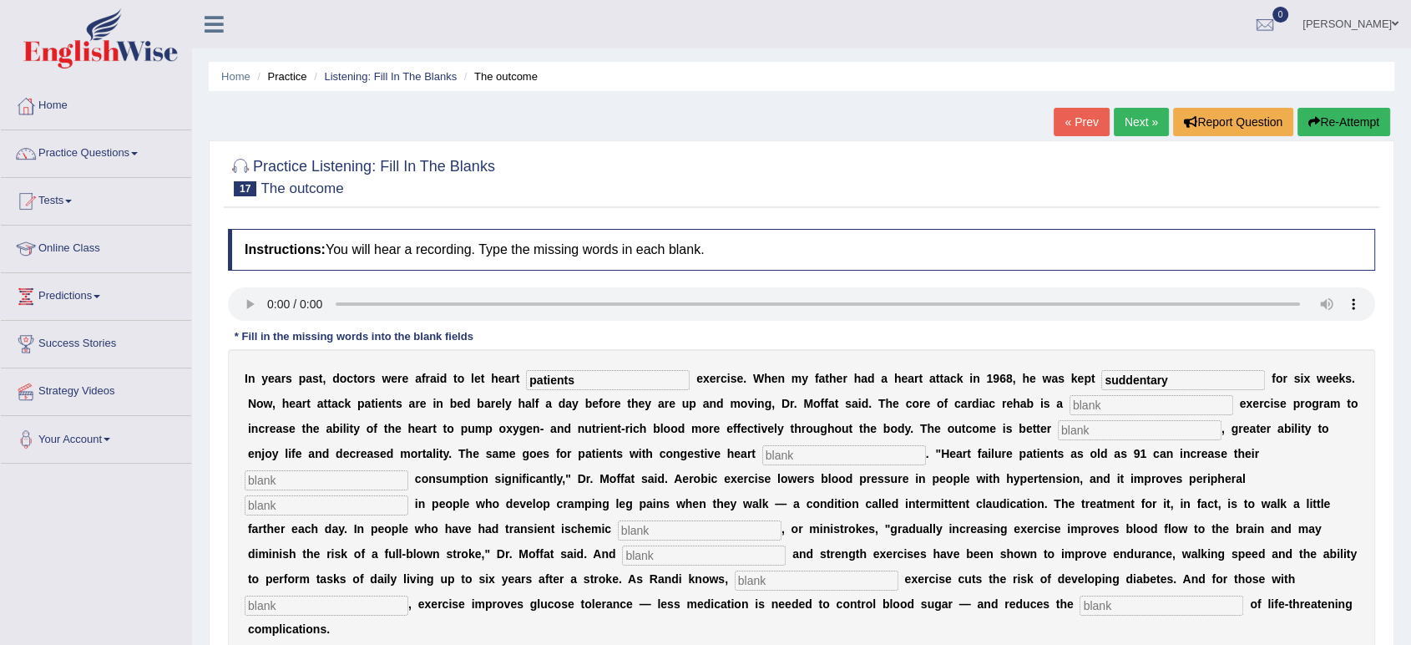
click at [1091, 406] on div "I n y e a r s p a s t , d o c t o r s w e r e a f r a i d t o l e t h e a r t p…" at bounding box center [801, 503] width 1147 height 309
click at [1091, 406] on input "text" at bounding box center [1152, 405] width 164 height 20
type input "progessive"
click at [1074, 426] on input "text" at bounding box center [1140, 430] width 164 height 20
type input "indurance"
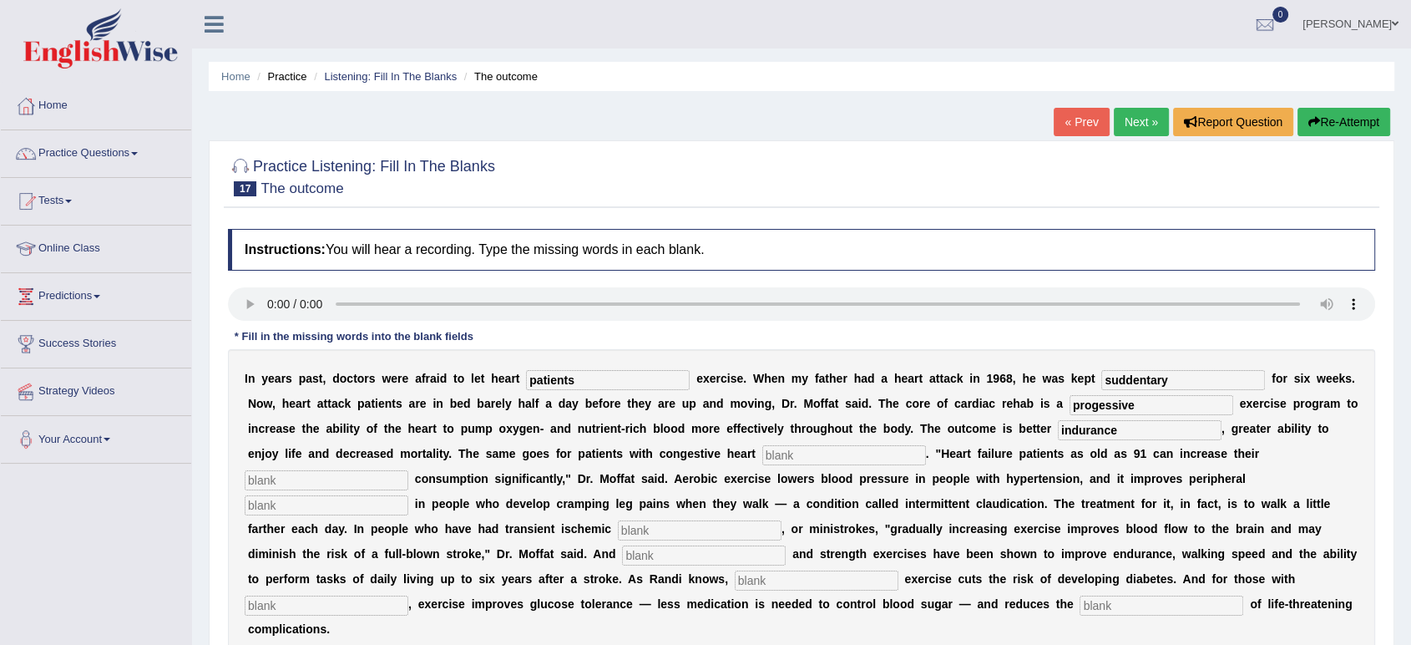
click at [856, 452] on input "text" at bounding box center [844, 455] width 164 height 20
type input "d"
type input "failure"
click at [347, 472] on input "text" at bounding box center [327, 480] width 164 height 20
type input "oxygen"
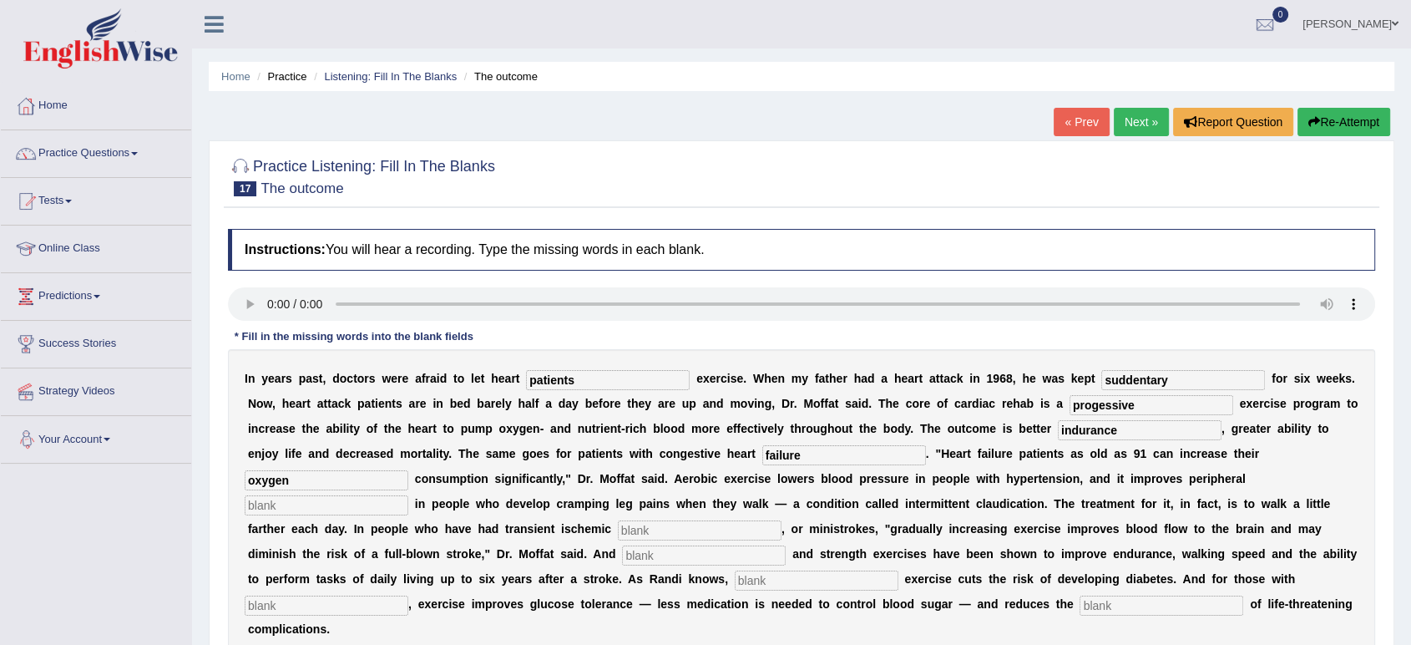
click at [339, 503] on input "text" at bounding box center [327, 505] width 164 height 20
type input "circulation"
click at [700, 533] on input "text" at bounding box center [700, 530] width 164 height 20
type input "attacks"
click at [642, 557] on input "text" at bounding box center [704, 555] width 164 height 20
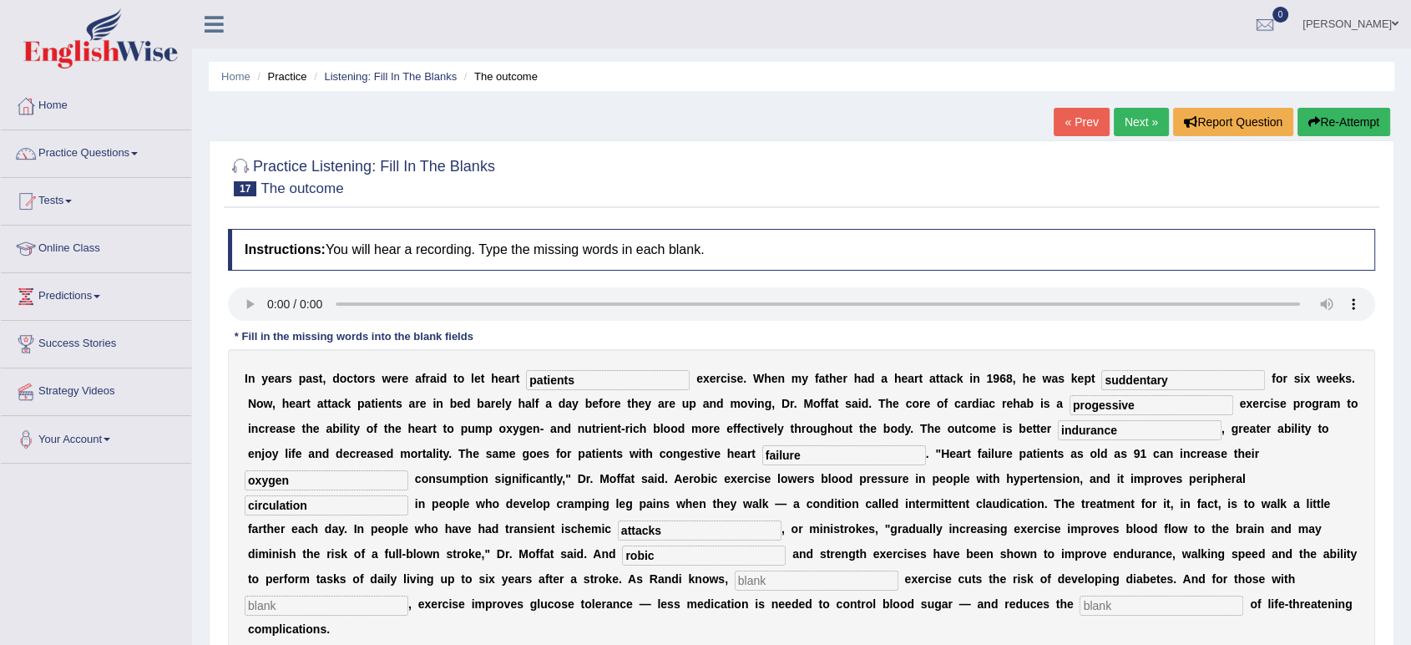
type input "robic"
click at [808, 582] on input "text" at bounding box center [817, 580] width 164 height 20
type input "moderates"
click at [351, 606] on input "text" at bounding box center [327, 605] width 164 height 20
click at [351, 606] on input "diab" at bounding box center [327, 605] width 164 height 20
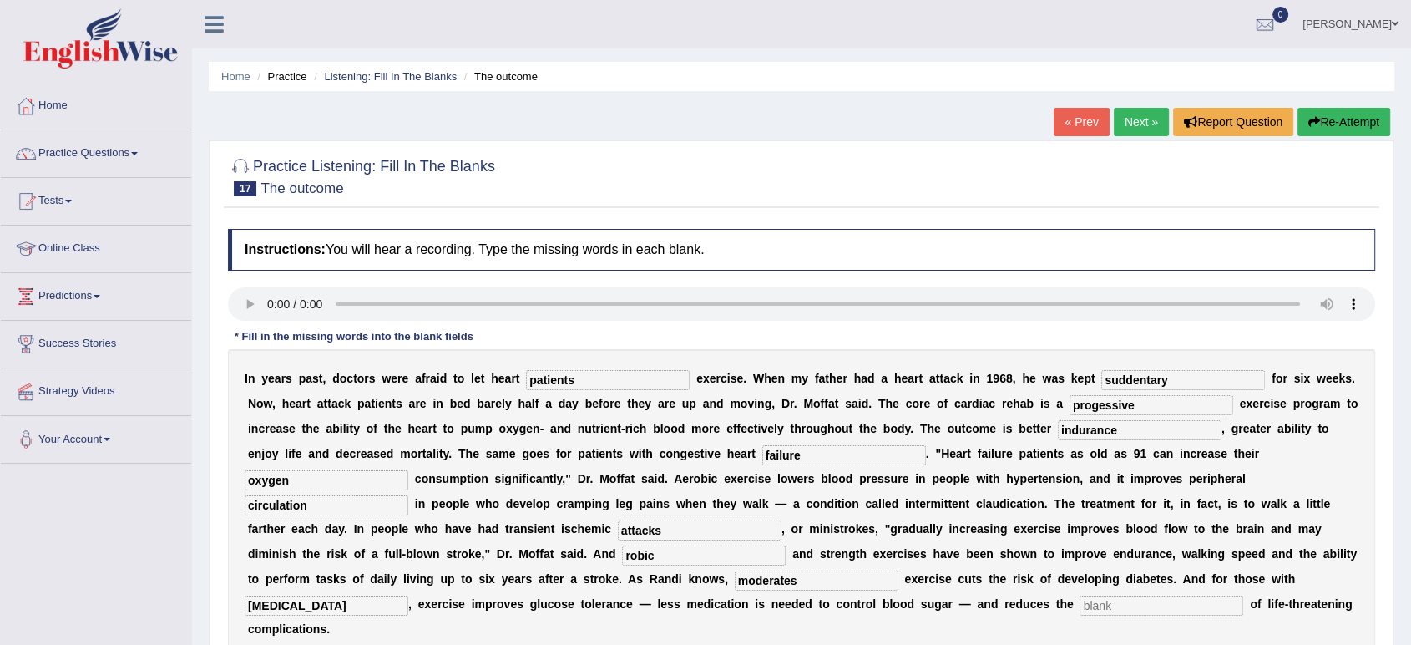
type input "[MEDICAL_DATA]"
click at [1112, 608] on input "text" at bounding box center [1162, 605] width 164 height 20
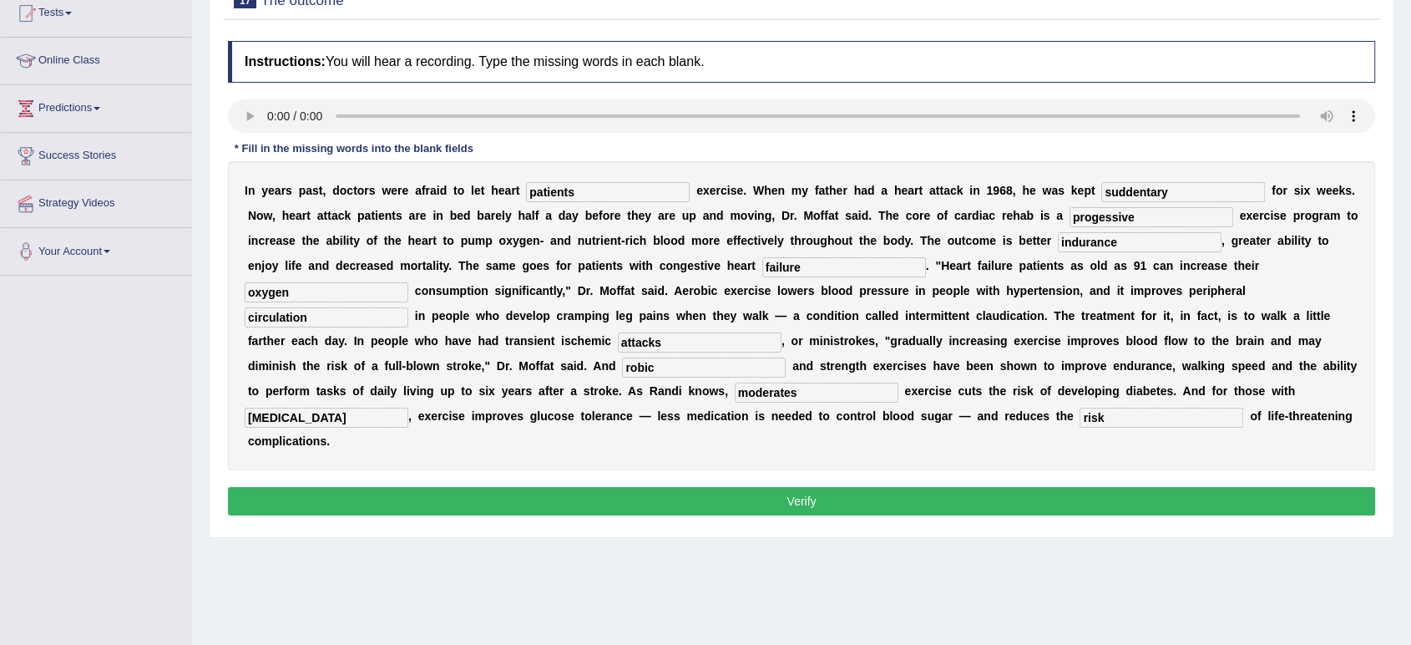
scroll to position [199, 0]
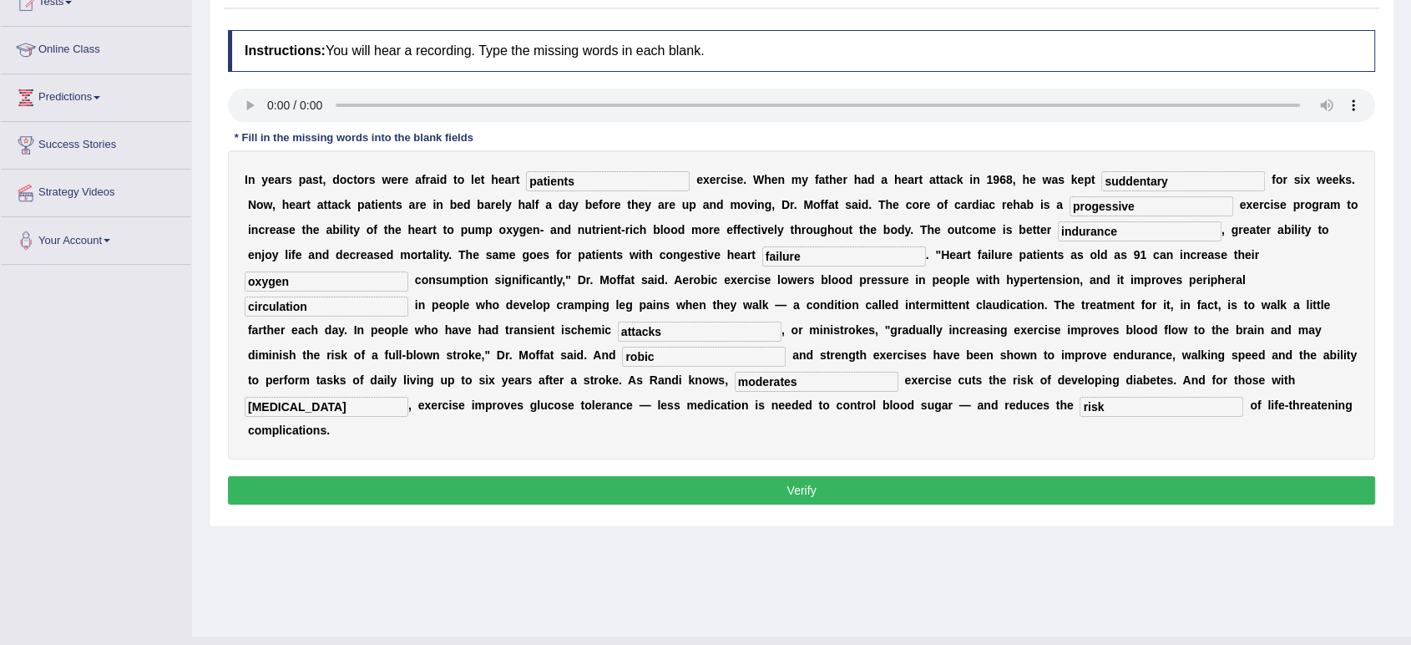
type input "risk"
click at [846, 482] on button "Verify" at bounding box center [801, 490] width 1147 height 28
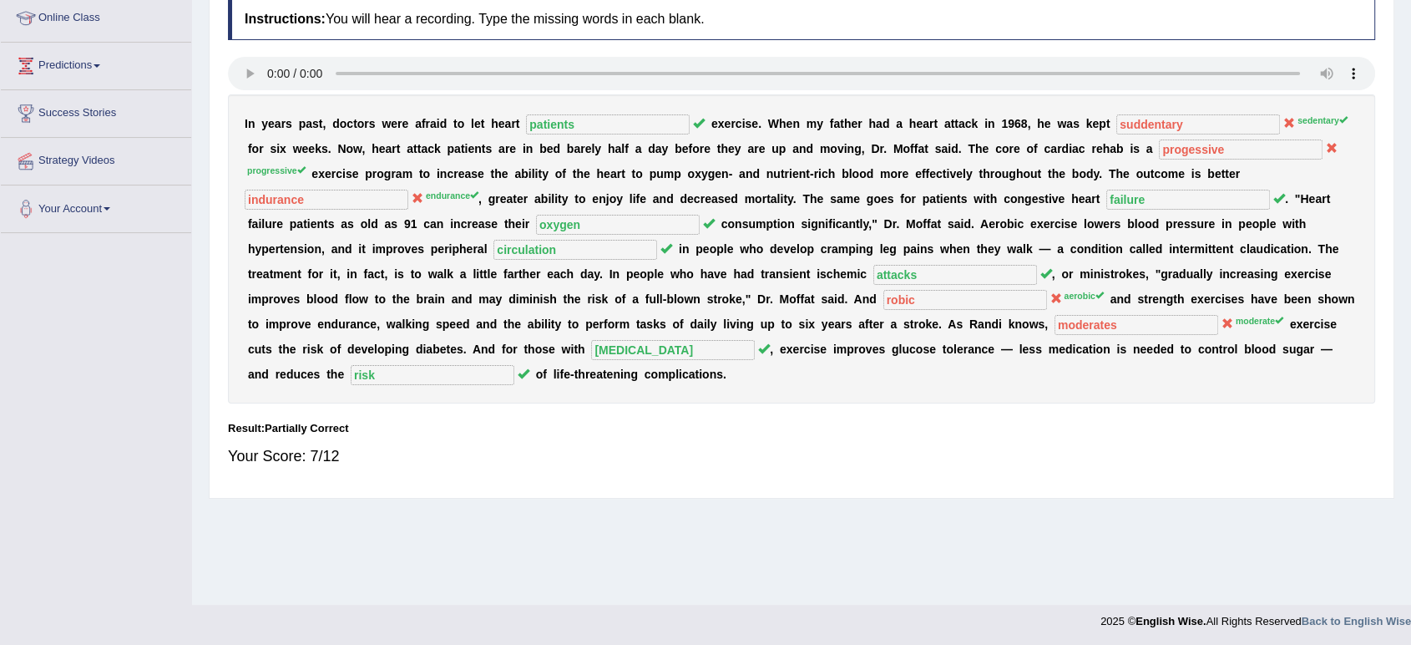
scroll to position [0, 0]
